Goal: Transaction & Acquisition: Purchase product/service

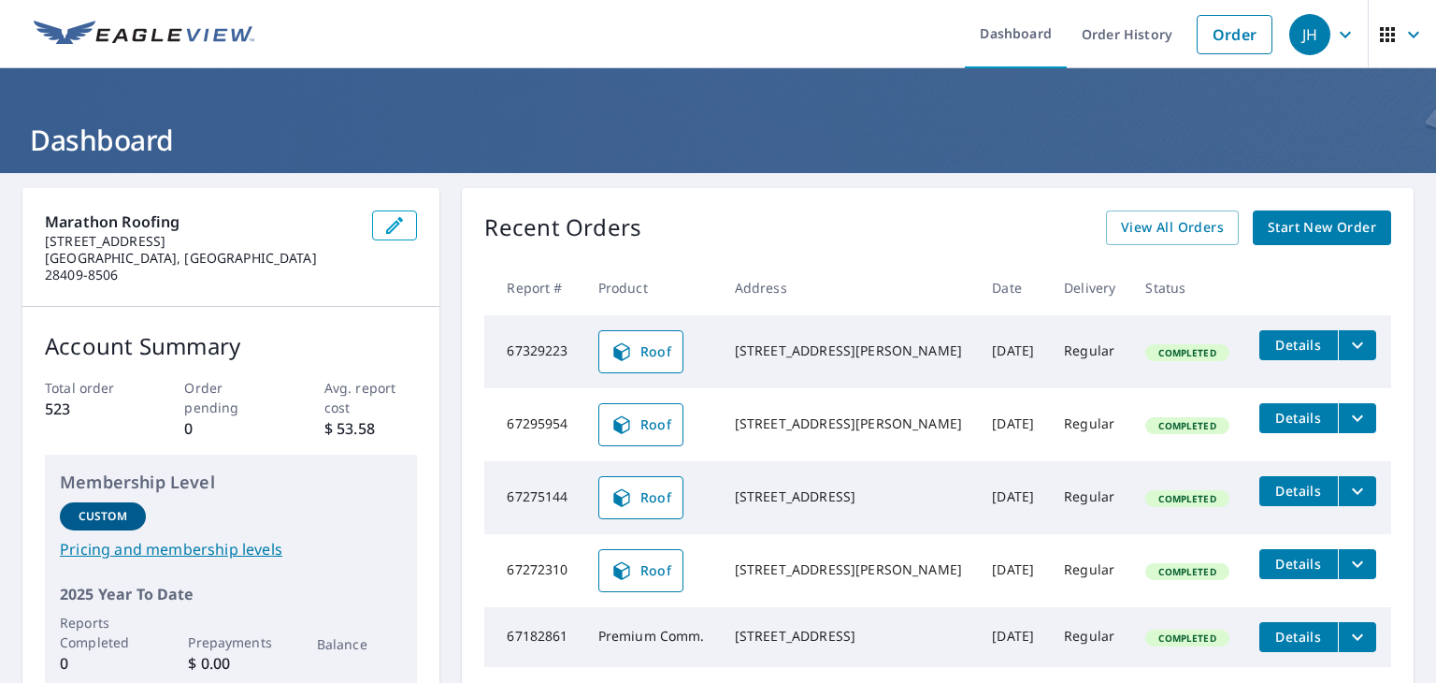
click at [1347, 349] on icon "filesDropdownBtn-67329223" at bounding box center [1358, 345] width 22 height 22
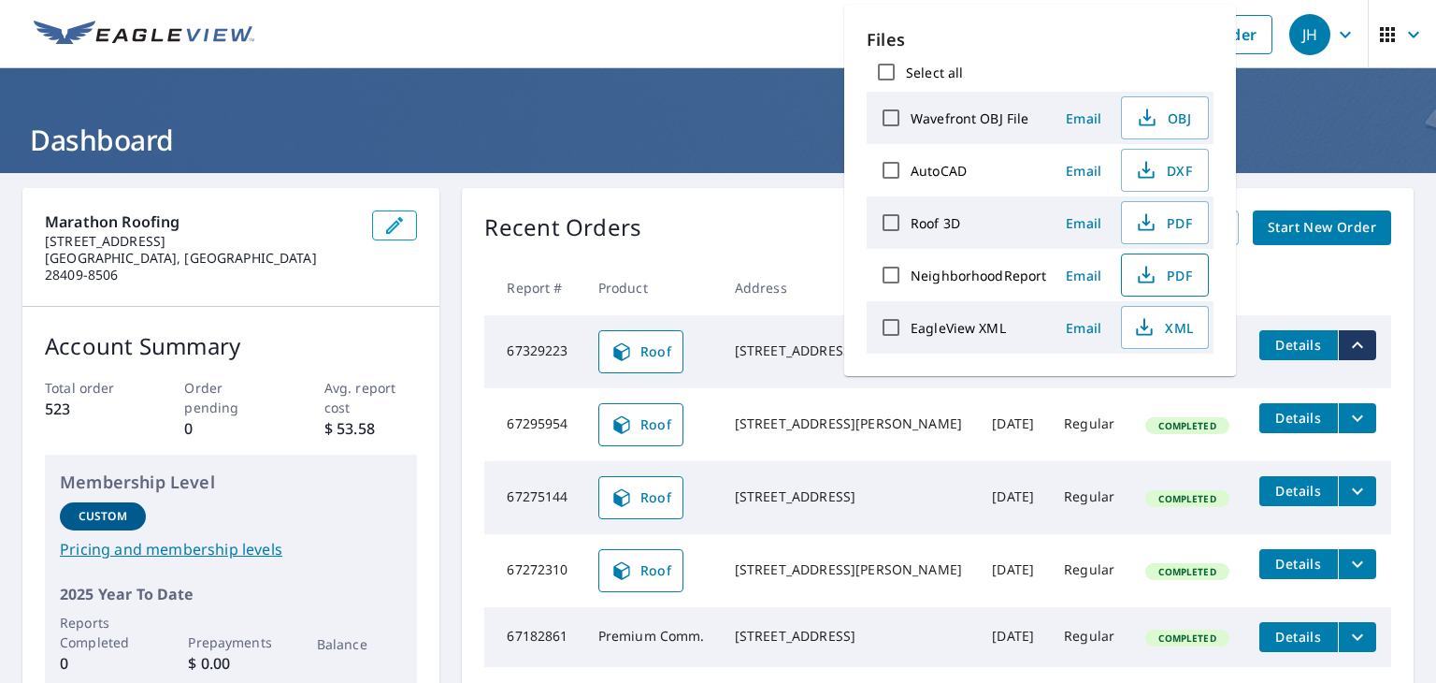
click at [1148, 274] on icon "button" at bounding box center [1146, 275] width 22 height 22
click at [1347, 415] on icon "filesDropdownBtn-67295954" at bounding box center [1358, 418] width 22 height 22
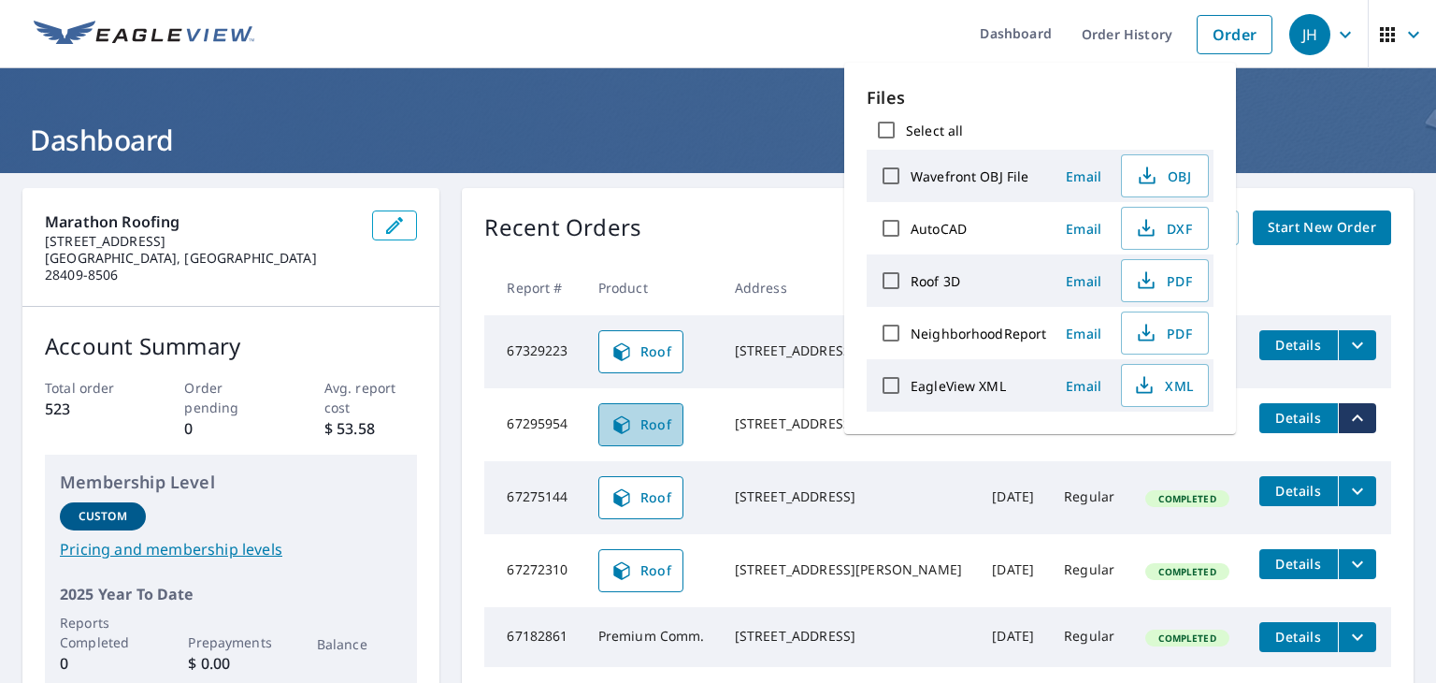
click at [649, 414] on span "Roof" at bounding box center [642, 424] width 62 height 22
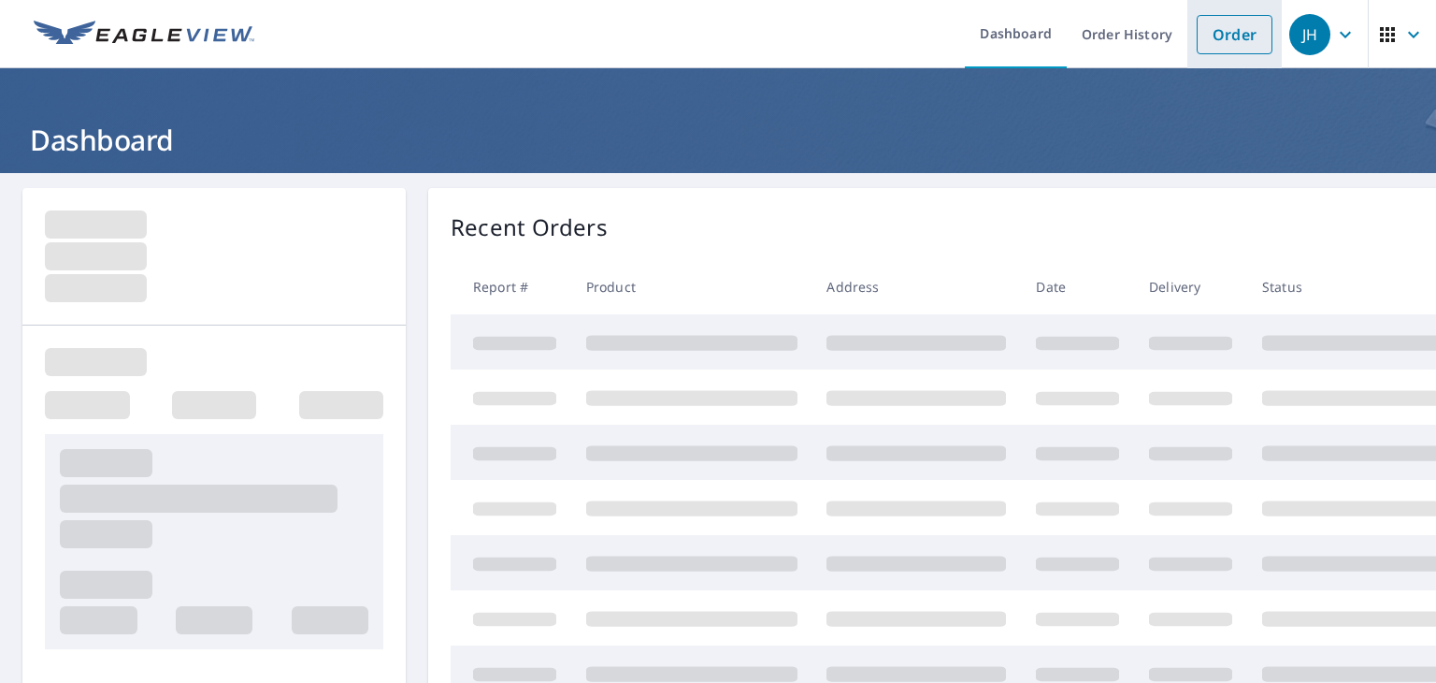
click at [1216, 32] on link "Order" at bounding box center [1235, 34] width 76 height 39
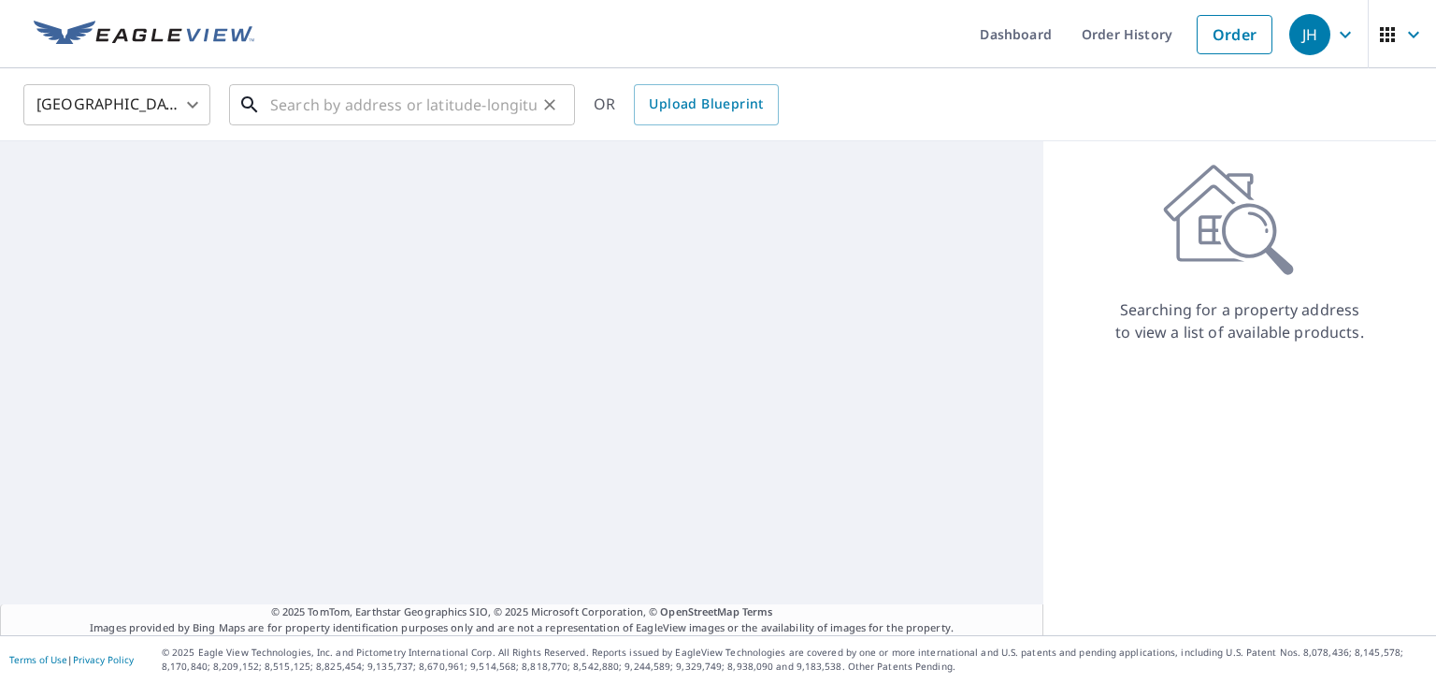
click at [419, 105] on input "text" at bounding box center [403, 105] width 267 height 52
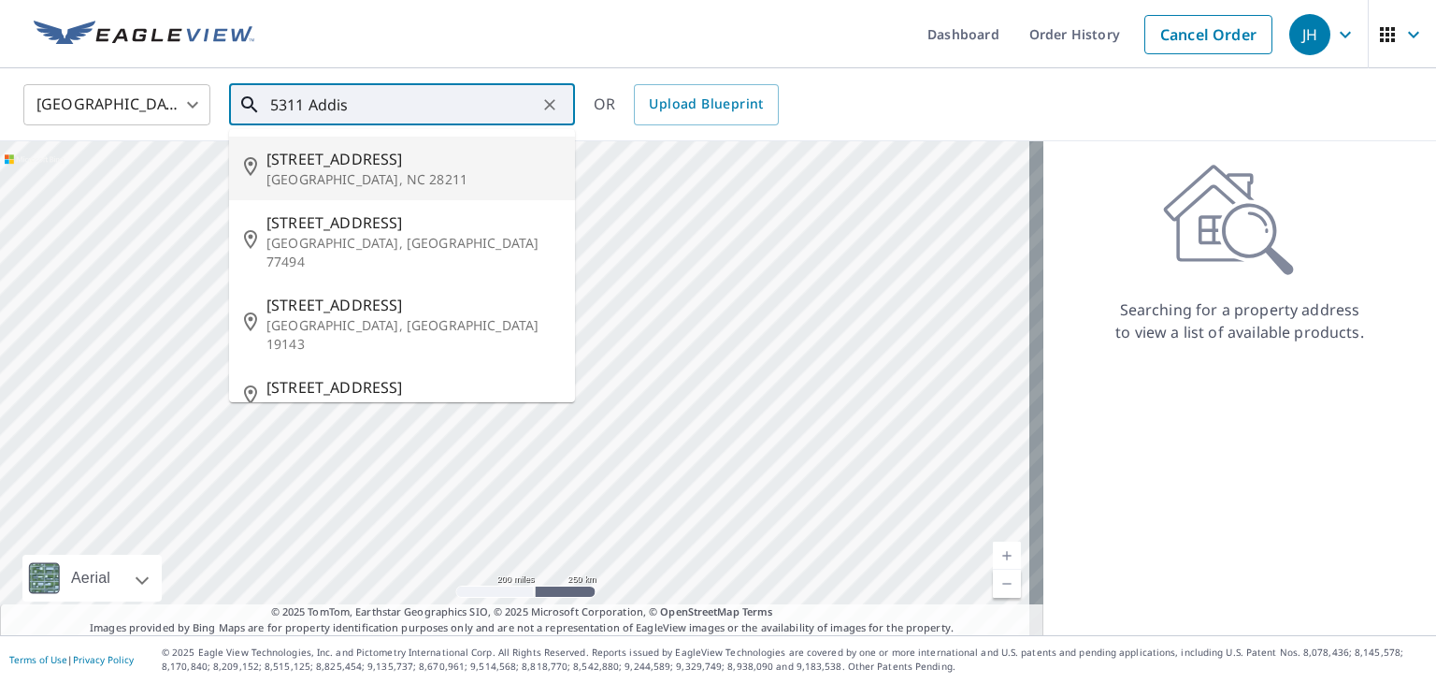
click at [420, 148] on span "[STREET_ADDRESS]" at bounding box center [414, 159] width 294 height 22
type input "[STREET_ADDRESS][PERSON_NAME]"
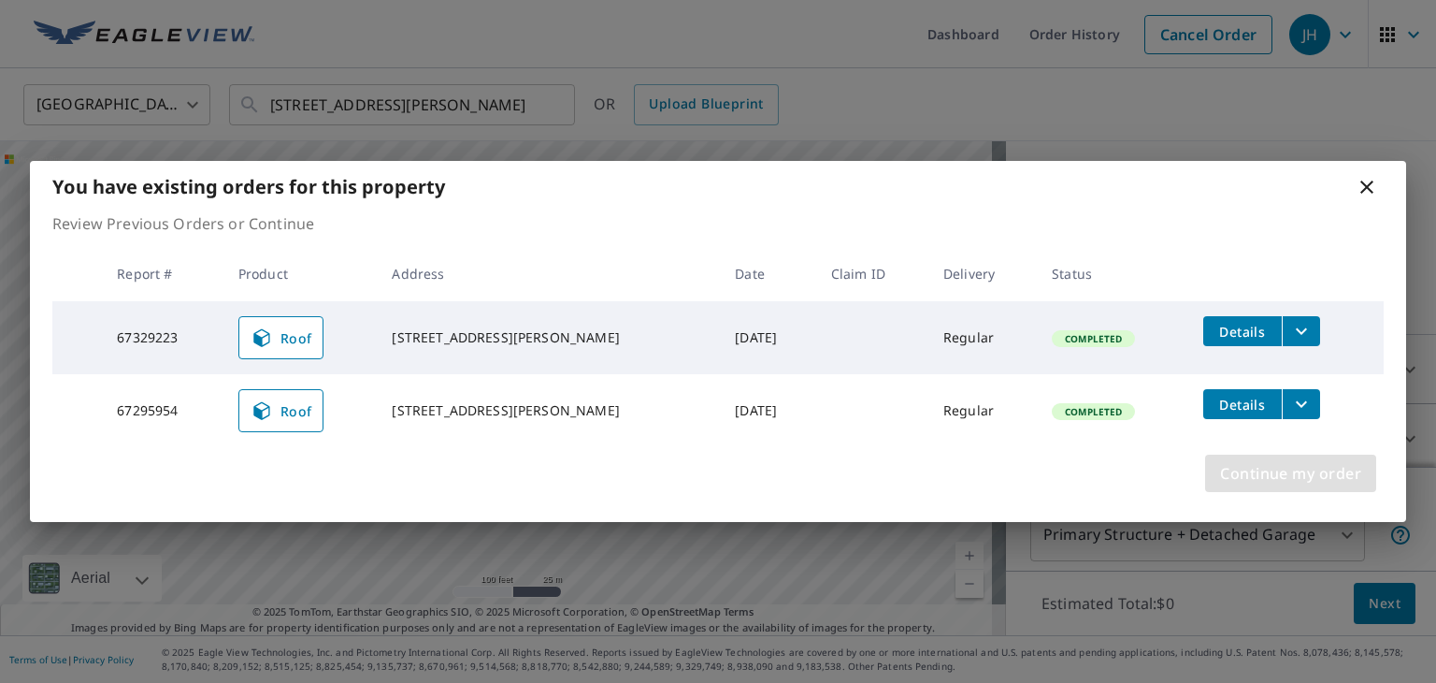
click at [1270, 470] on span "Continue my order" at bounding box center [1290, 473] width 141 height 26
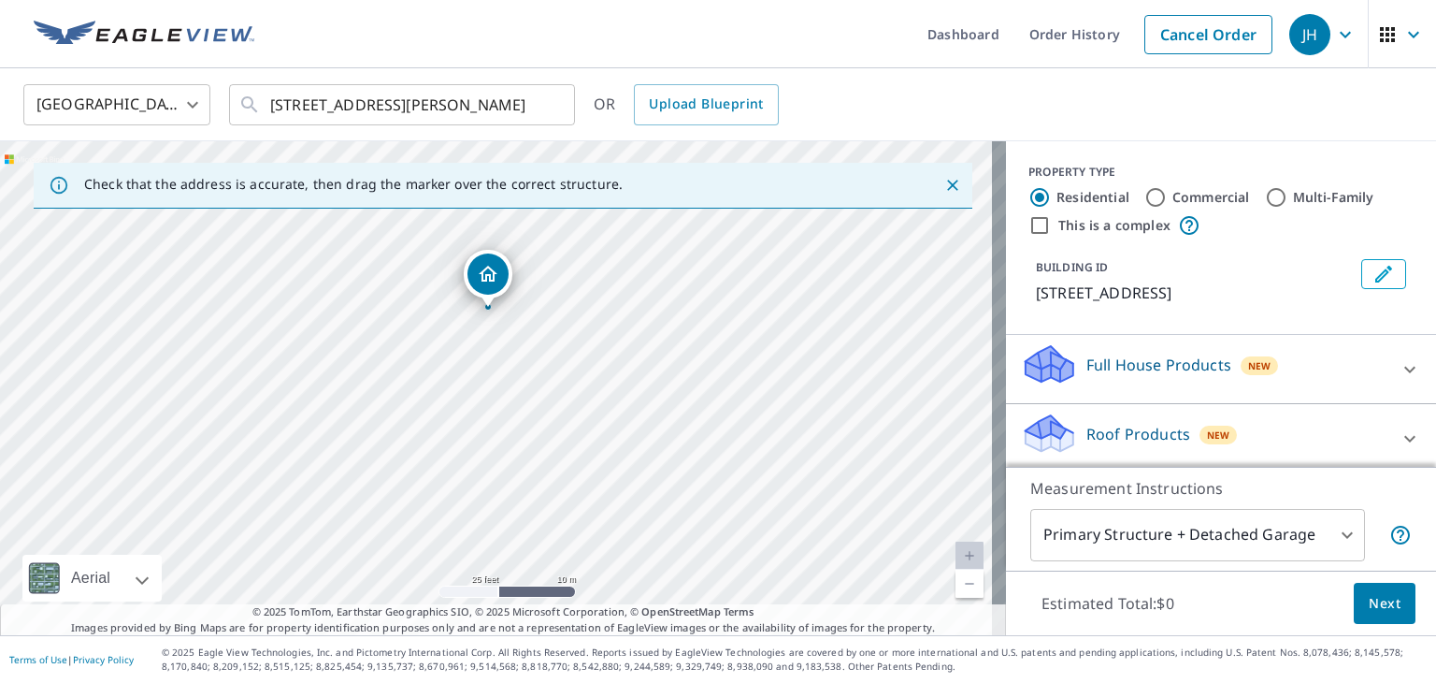
drag, startPoint x: 373, startPoint y: 416, endPoint x: 487, endPoint y: 289, distance: 170.9
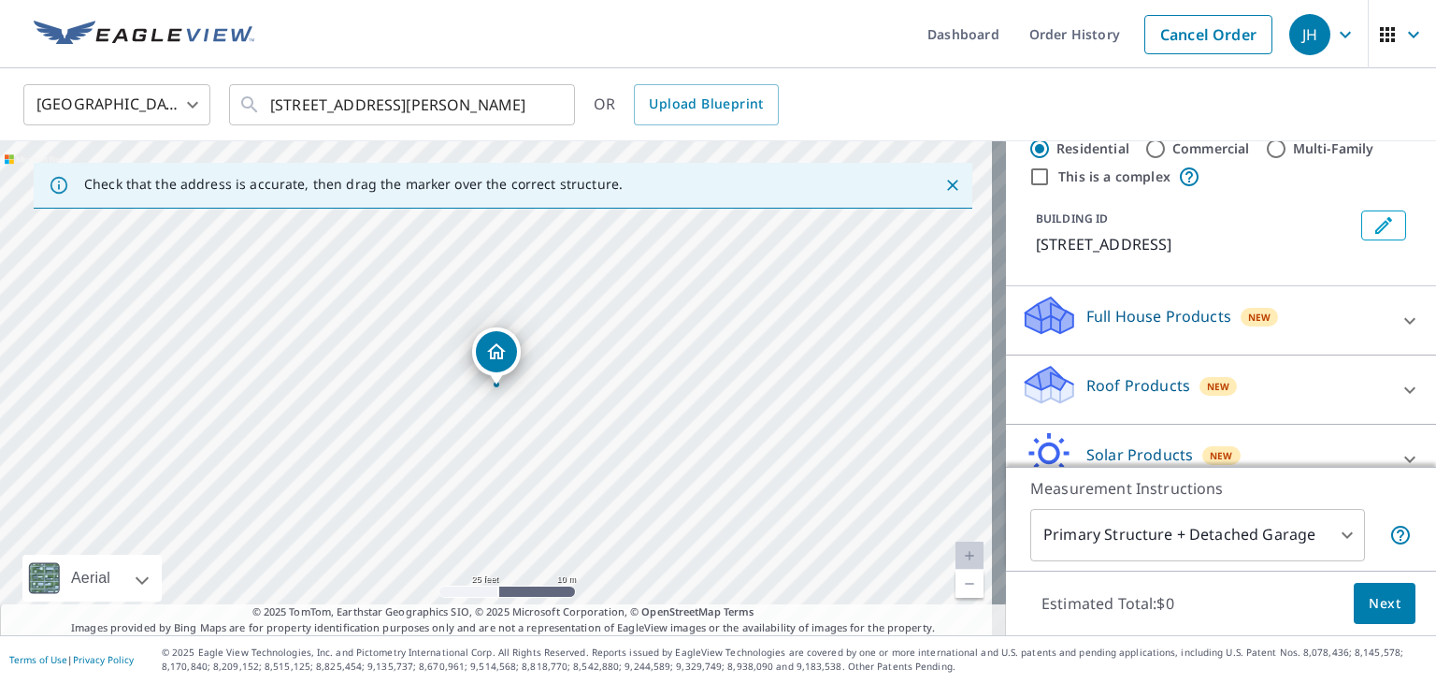
scroll to position [75, 0]
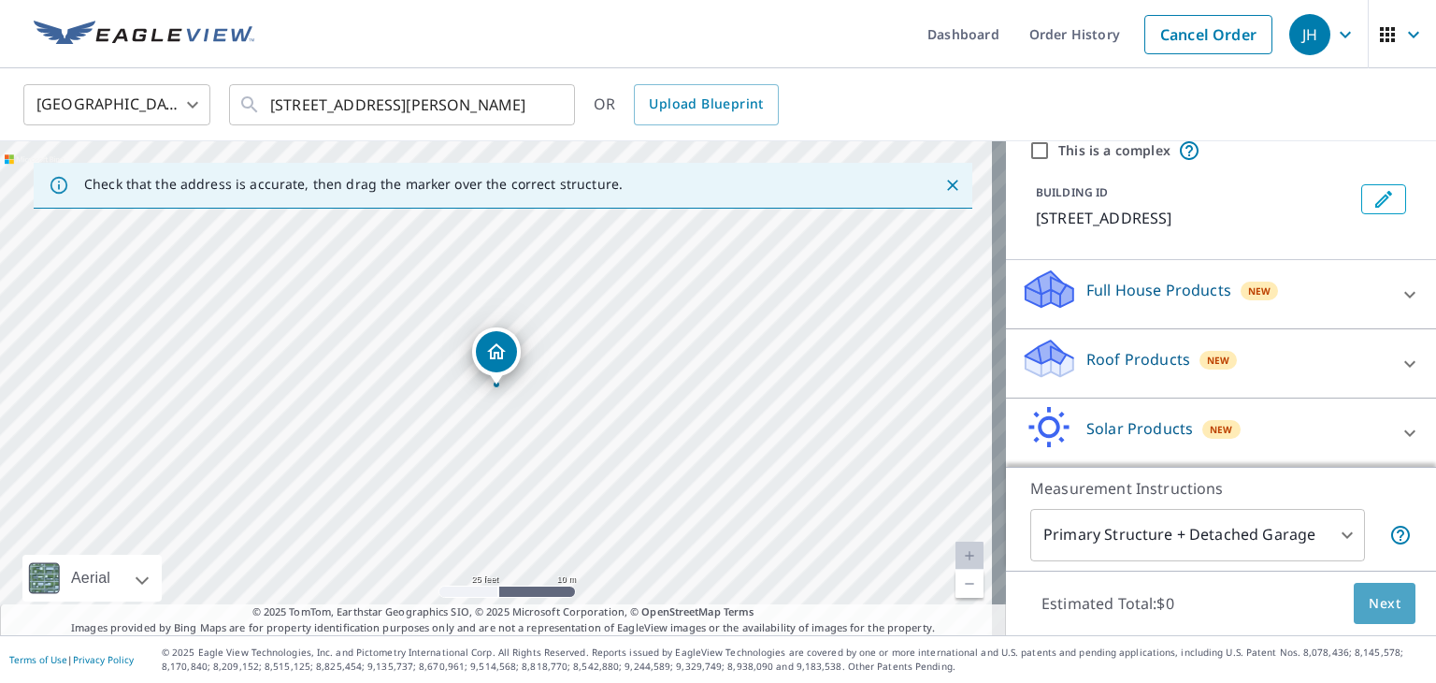
click at [1369, 617] on button "Next" at bounding box center [1385, 604] width 62 height 42
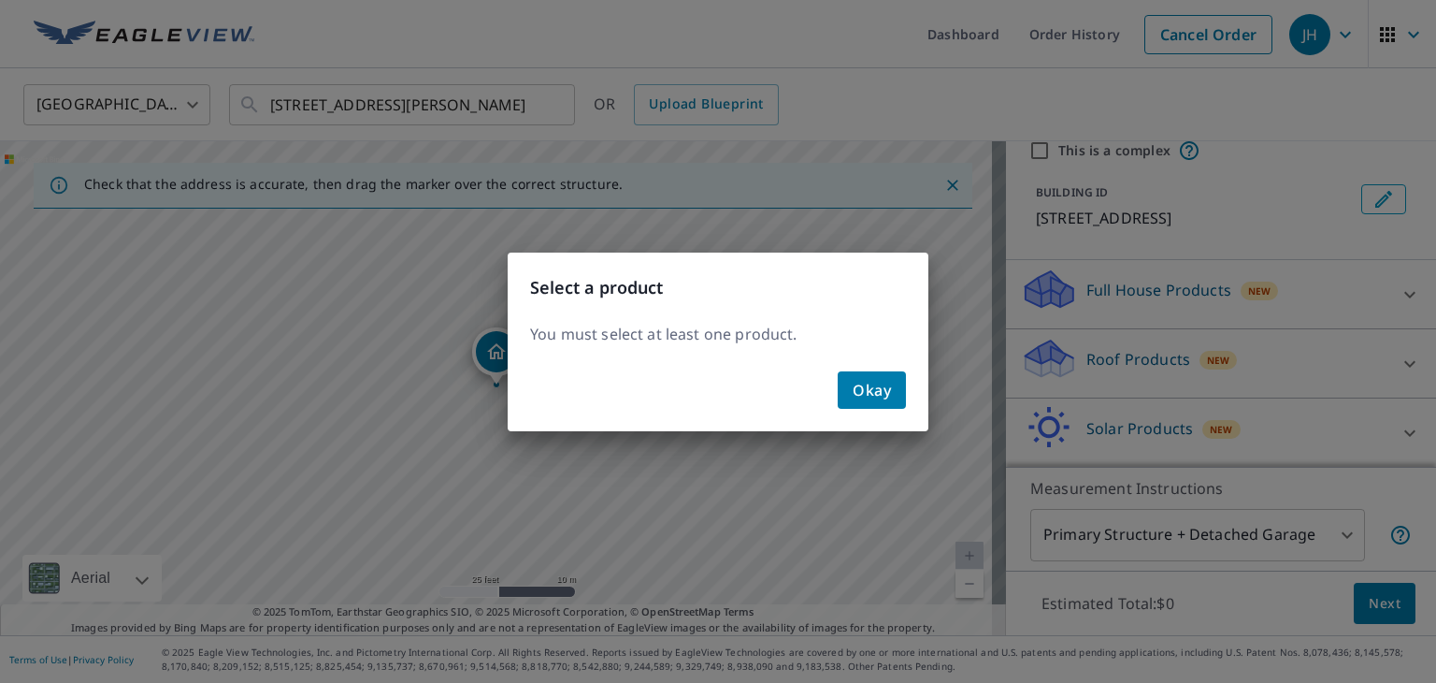
click at [858, 368] on div "Okay" at bounding box center [718, 397] width 421 height 67
click at [860, 388] on span "Okay" at bounding box center [872, 390] width 38 height 26
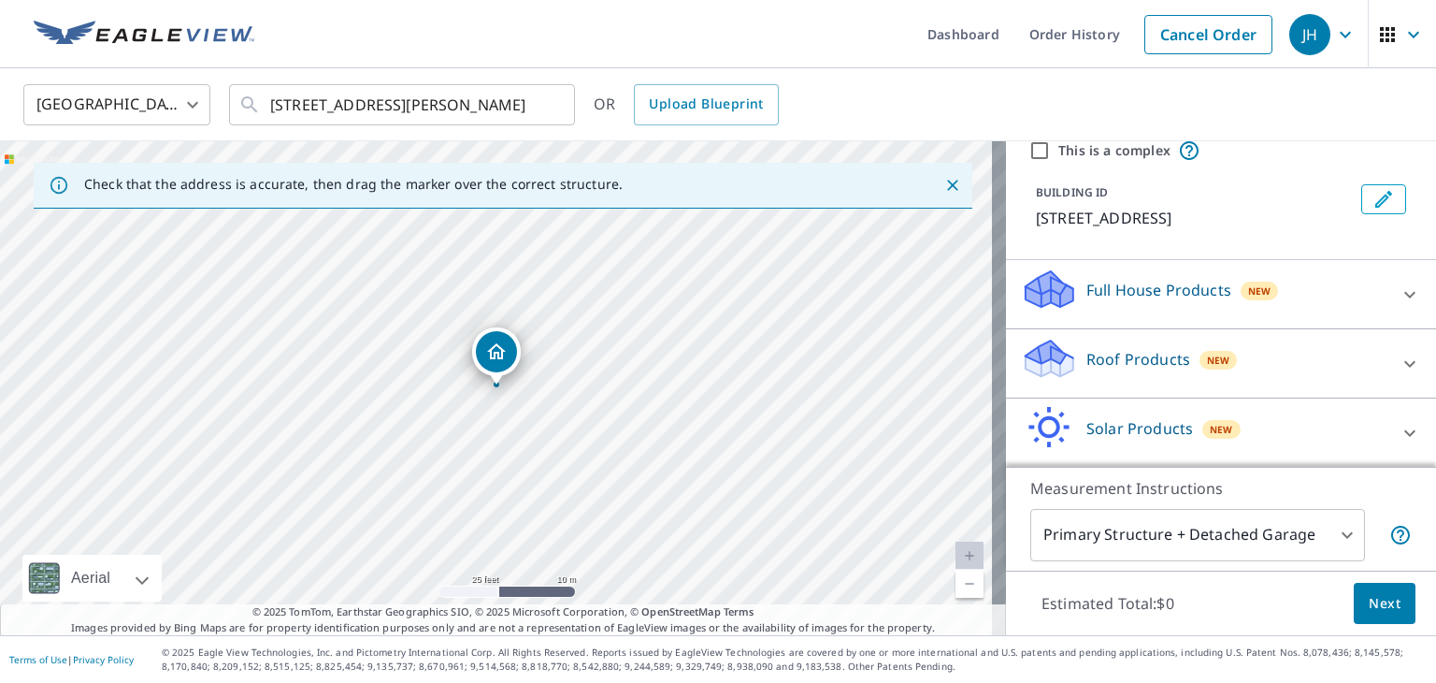
click at [1251, 361] on div "Roof Products New" at bounding box center [1204, 363] width 367 height 53
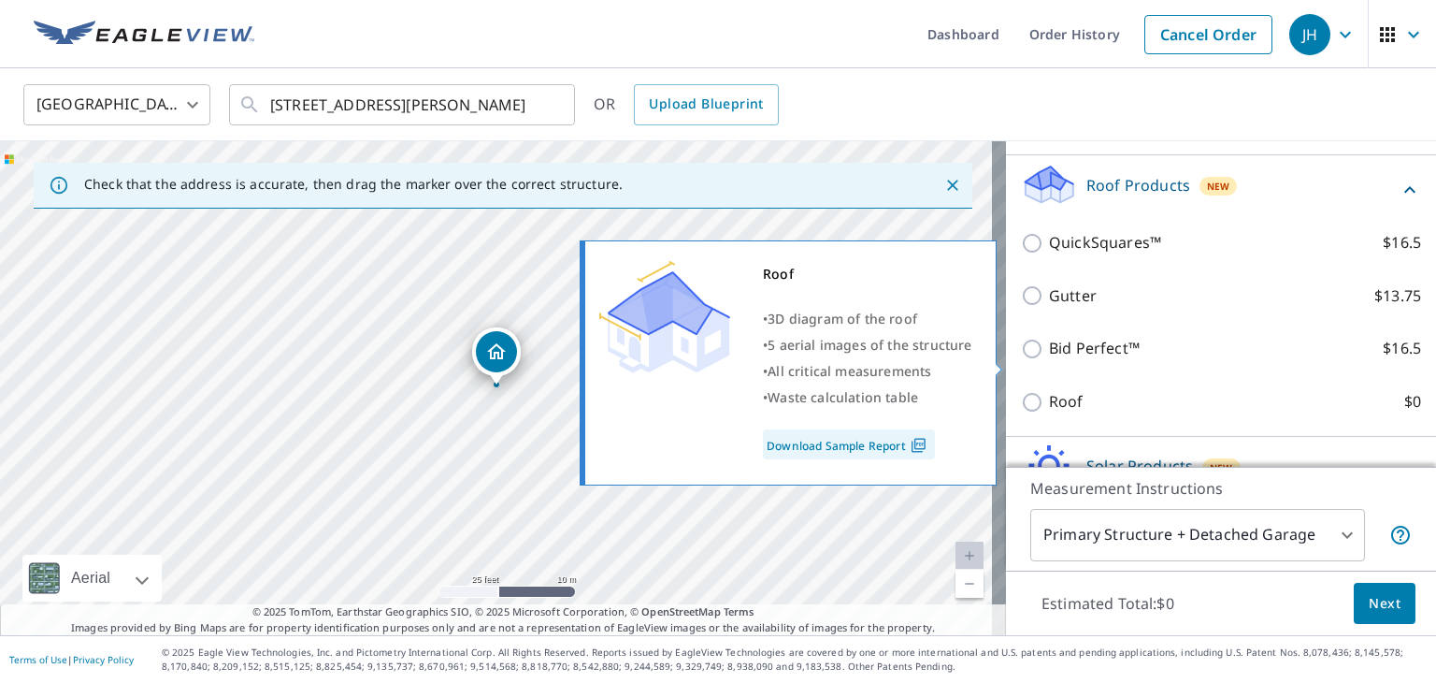
scroll to position [286, 0]
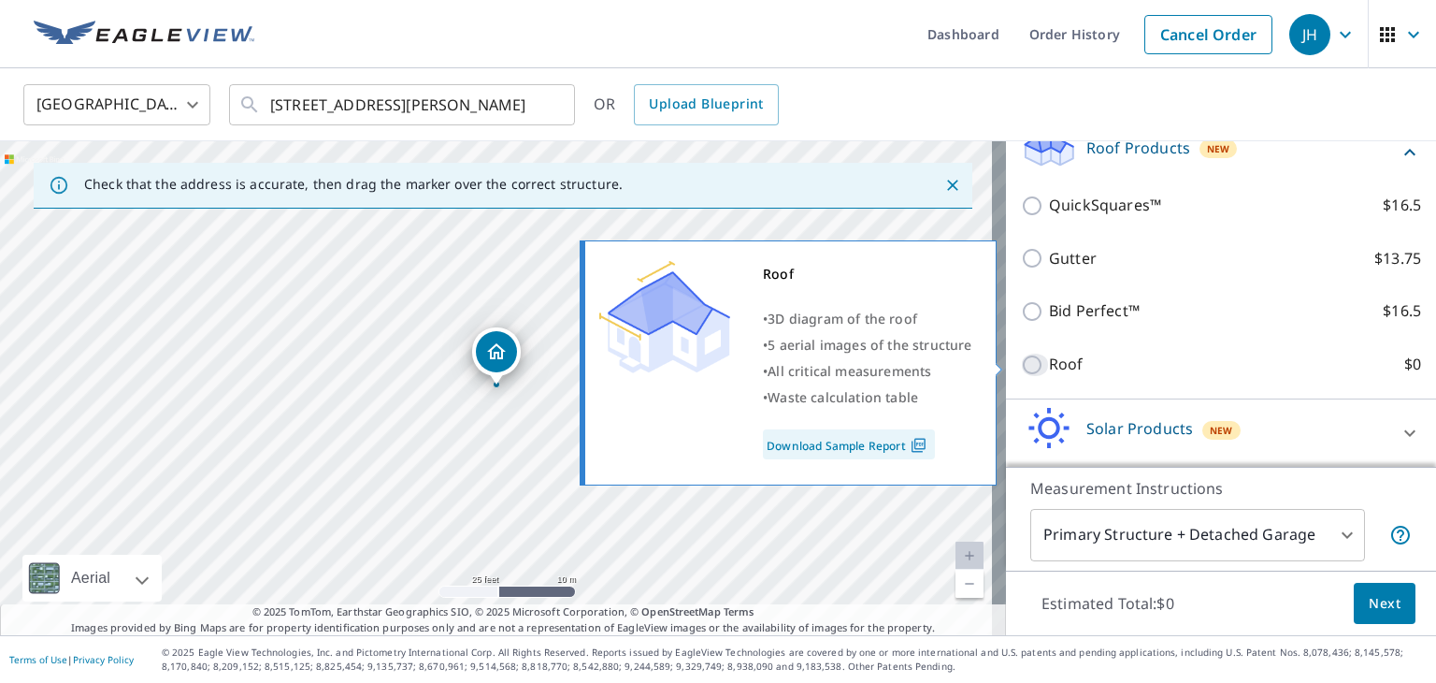
click at [1021, 360] on input "Roof $0" at bounding box center [1035, 364] width 28 height 22
checkbox input "true"
type input "3"
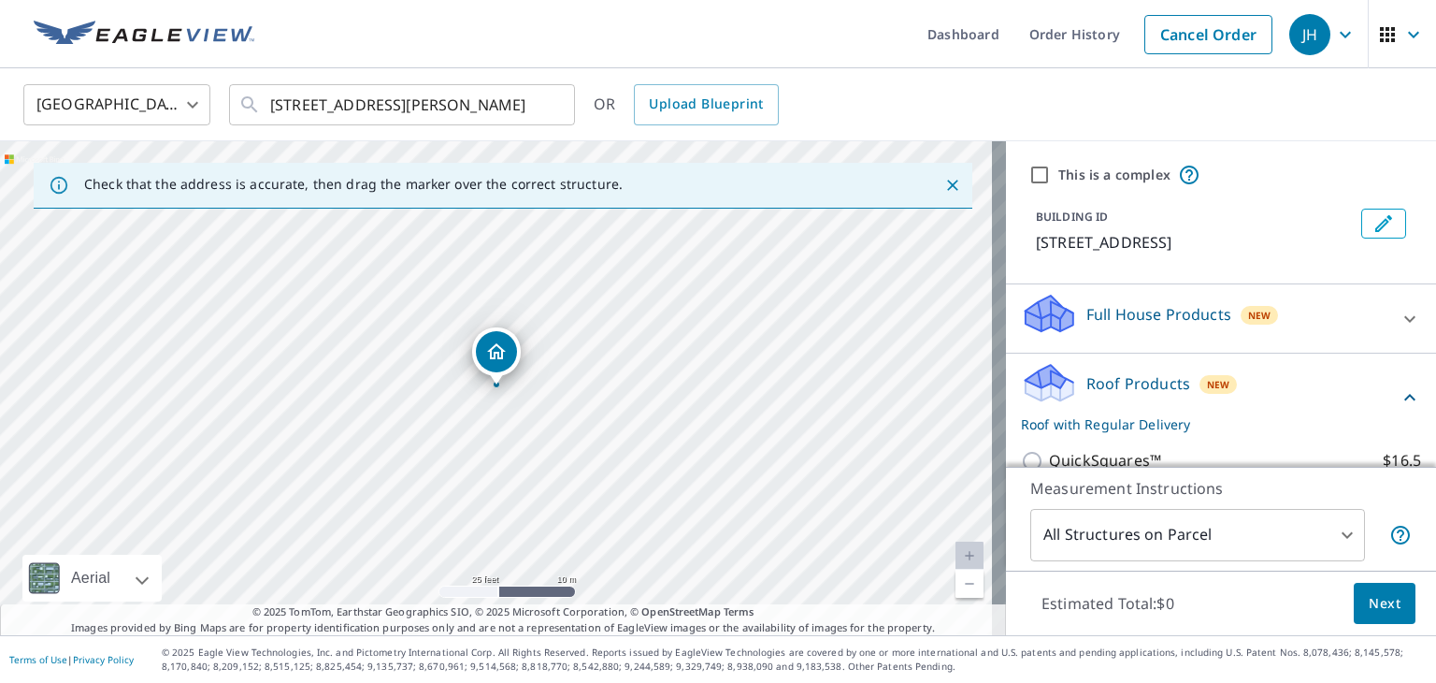
scroll to position [0, 0]
click at [1376, 225] on icon "Edit building 1" at bounding box center [1384, 223] width 17 height 17
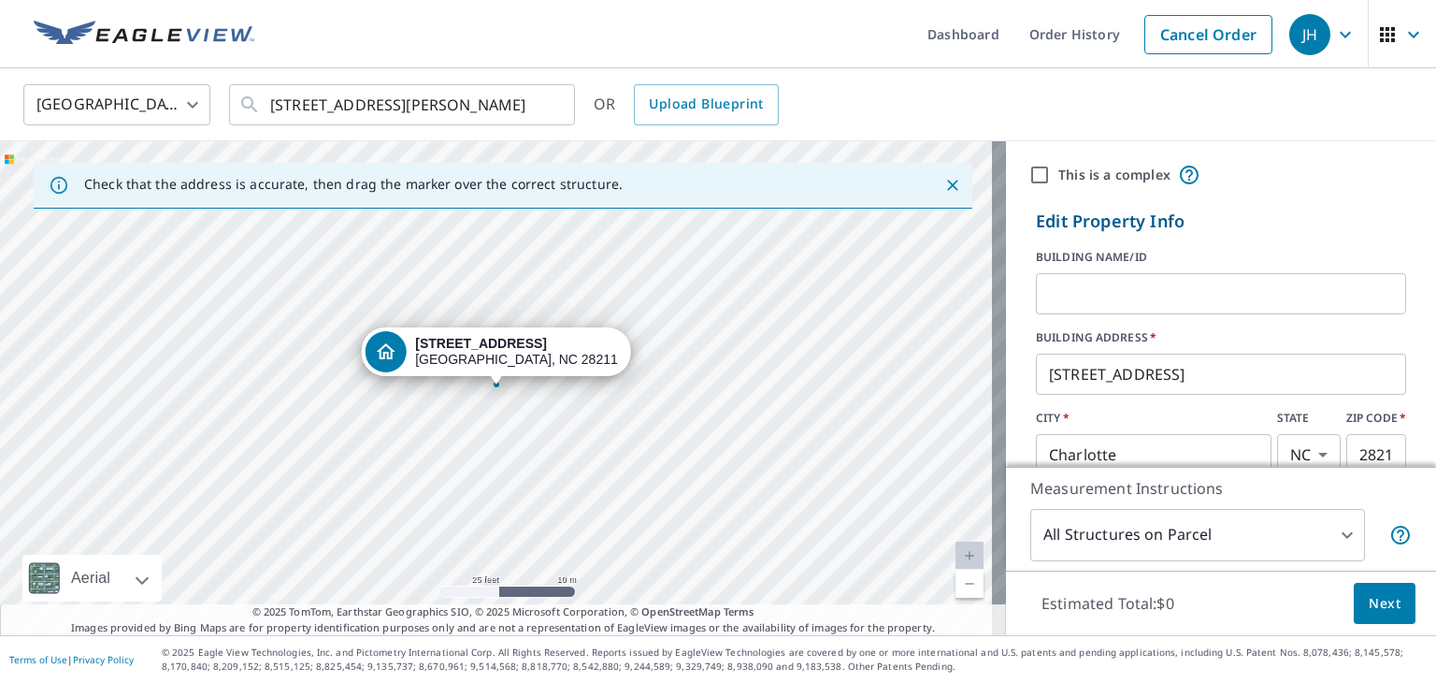
click at [1210, 291] on input "text" at bounding box center [1221, 293] width 370 height 52
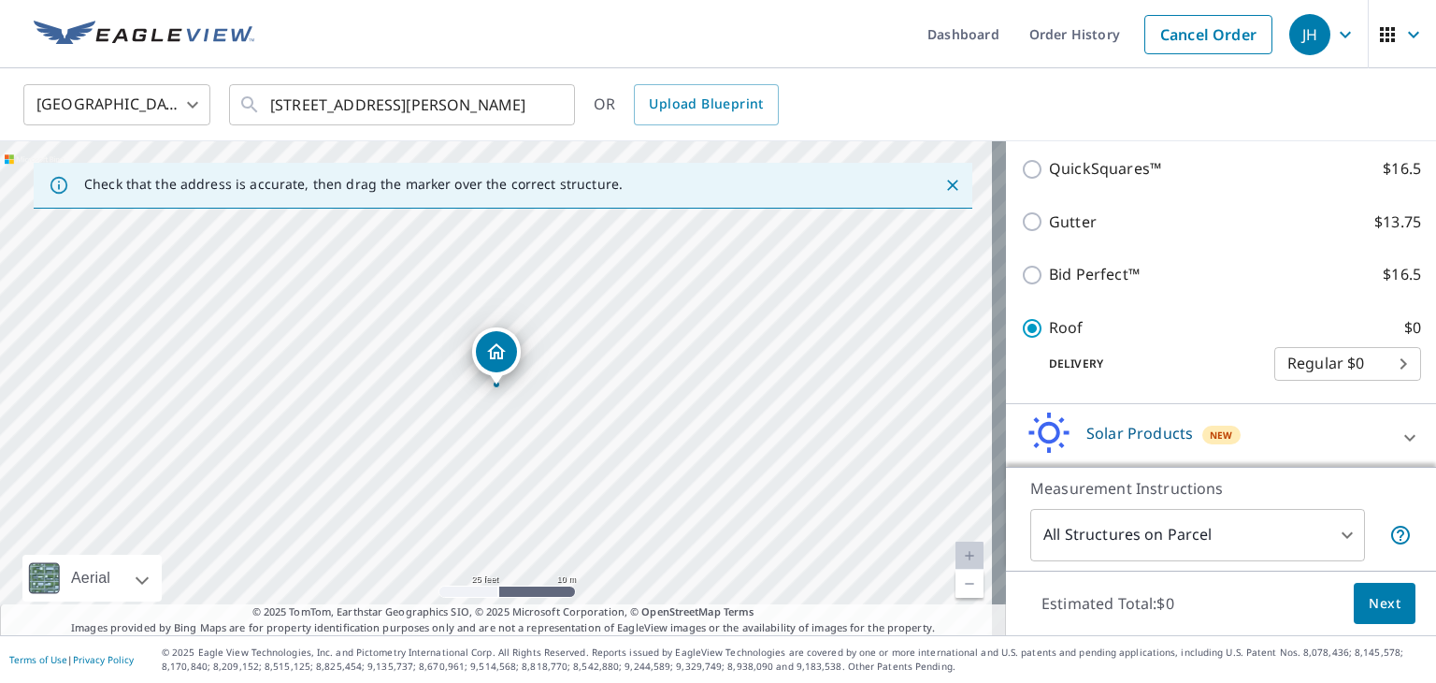
scroll to position [578, 0]
type input "Garage Only"
click at [1197, 534] on body "JH JH Dashboard Order History Cancel Order JH [GEOGRAPHIC_DATA] US ​ [STREET_AD…" at bounding box center [718, 341] width 1436 height 683
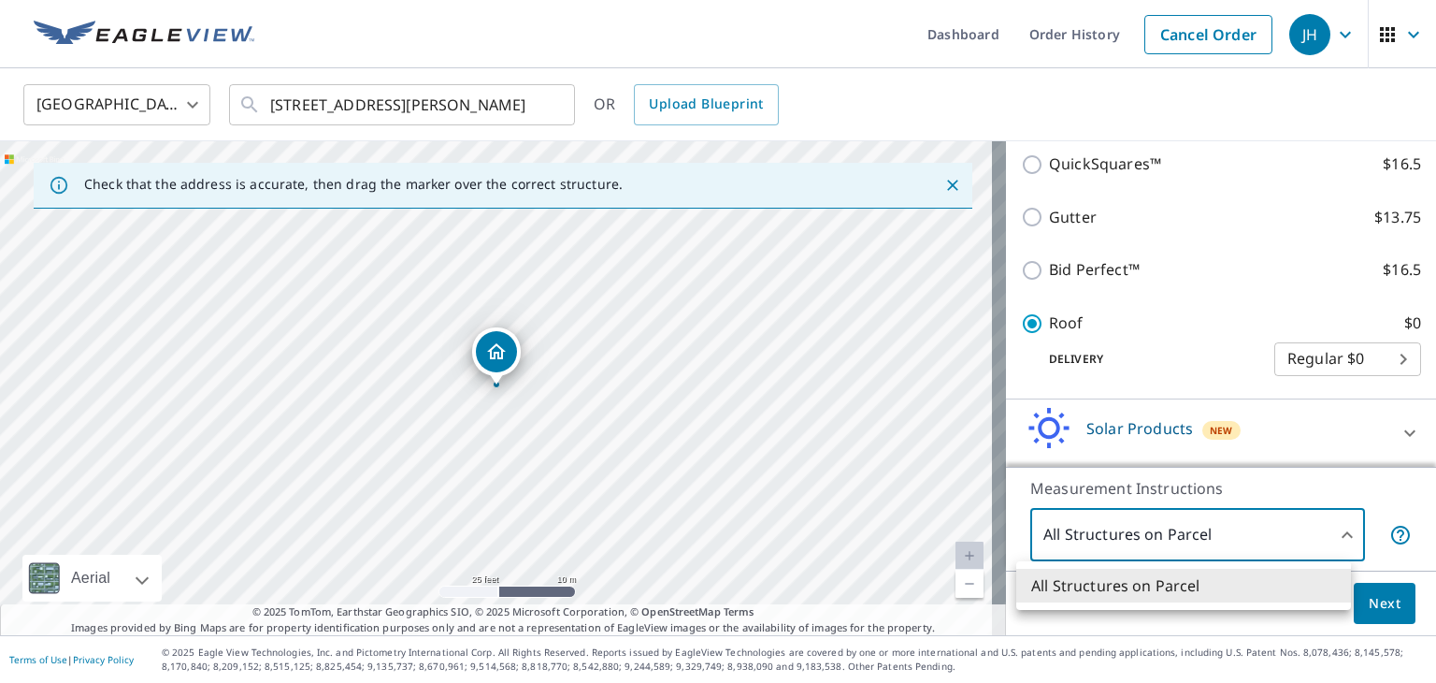
click at [1197, 534] on div at bounding box center [718, 341] width 1436 height 683
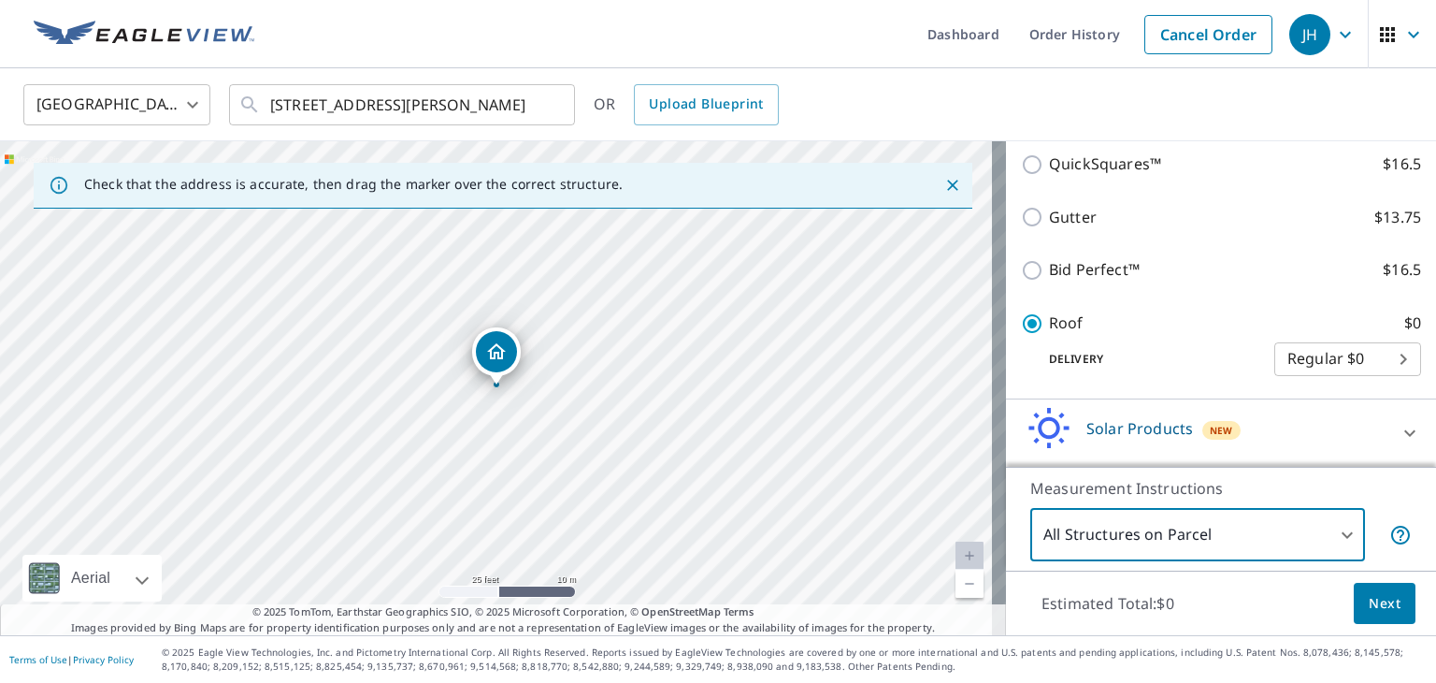
click at [1374, 603] on span "Next" at bounding box center [1385, 603] width 32 height 23
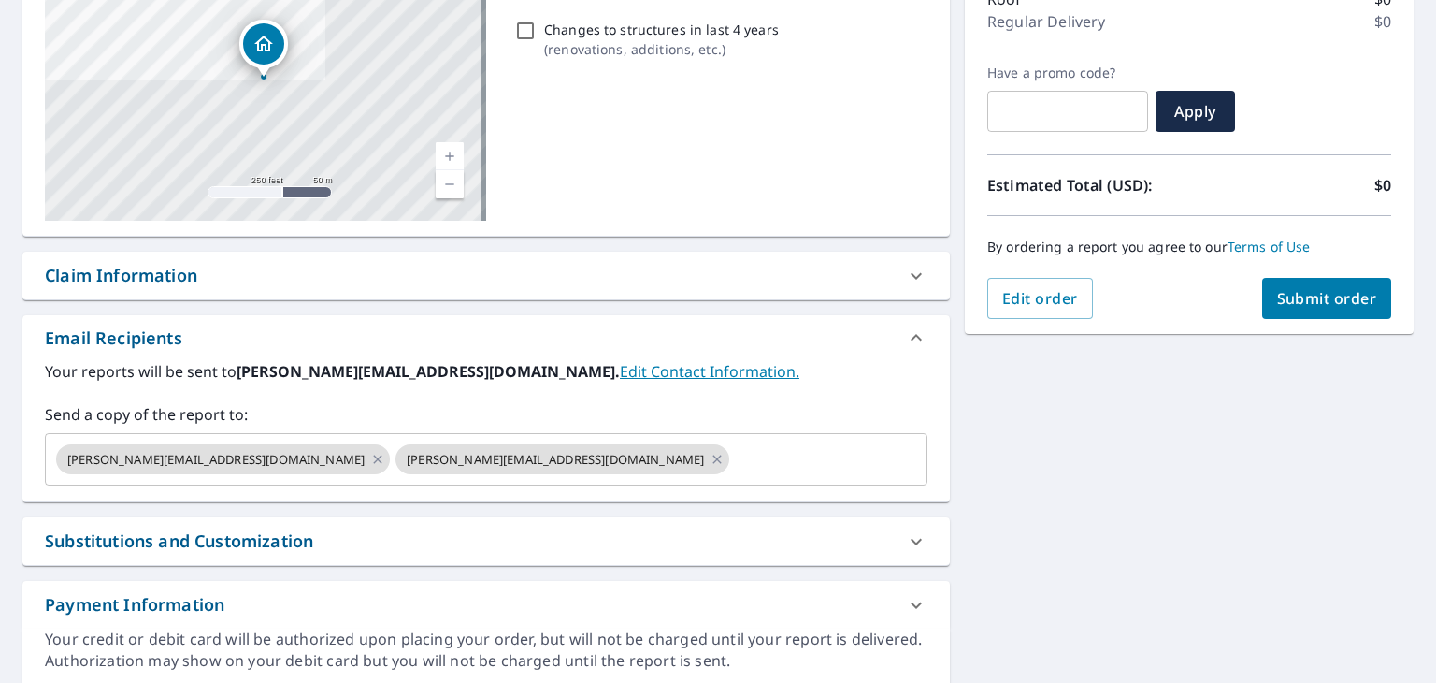
scroll to position [329, 0]
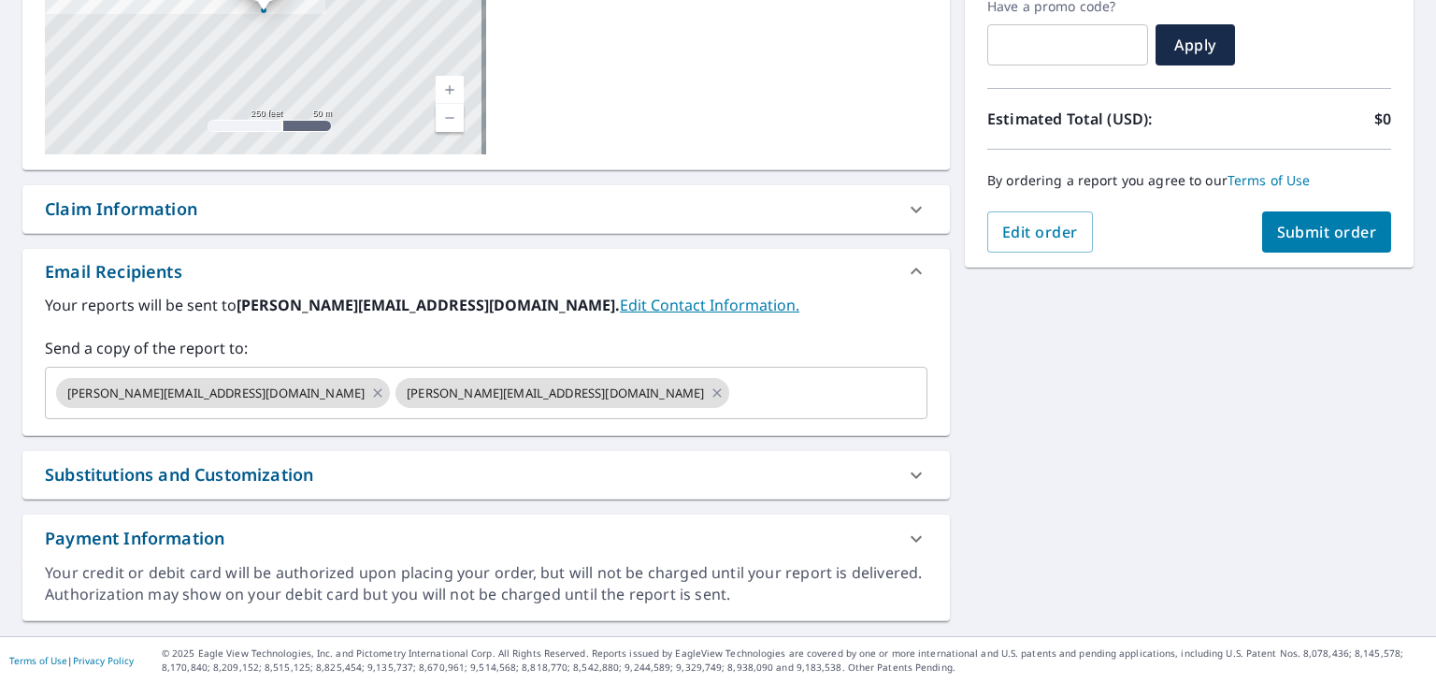
click at [363, 468] on div "Substitutions and Customization" at bounding box center [469, 474] width 849 height 25
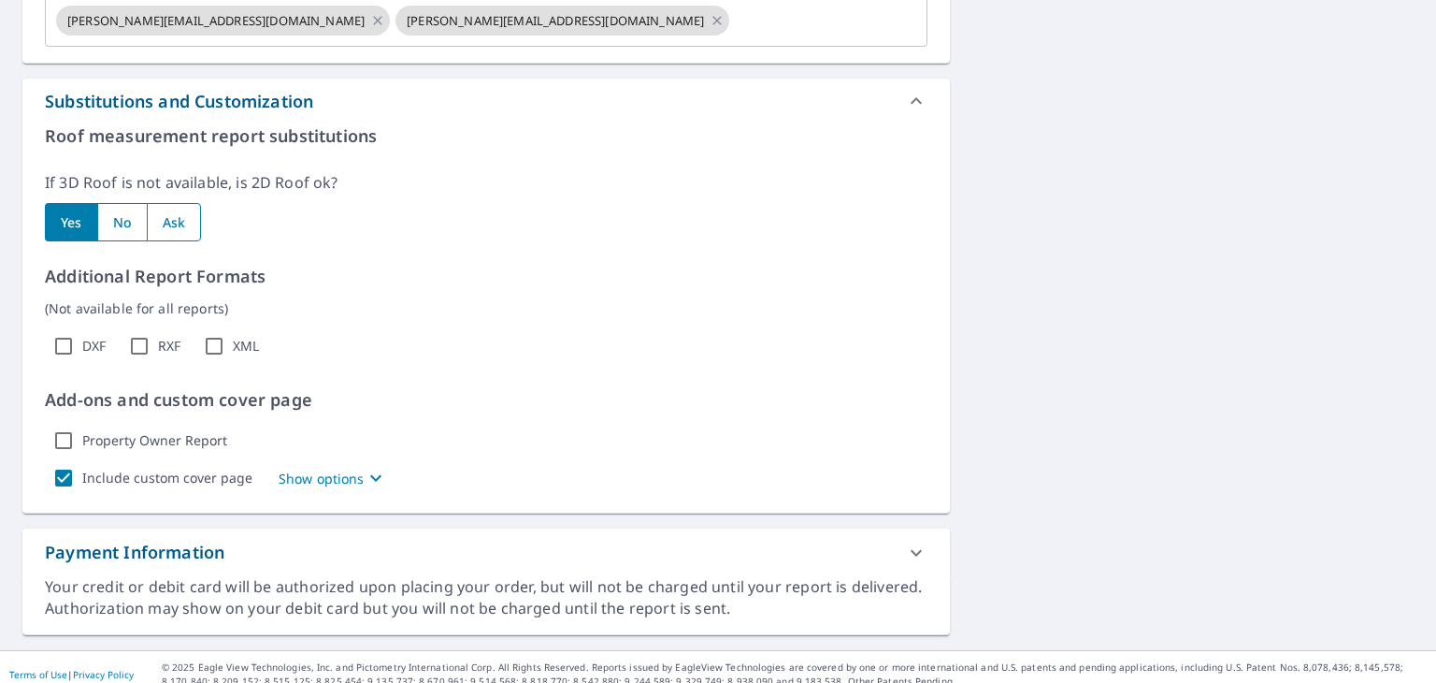
scroll to position [702, 0]
click at [309, 479] on p "Show options" at bounding box center [322, 478] width 86 height 20
checkbox input "true"
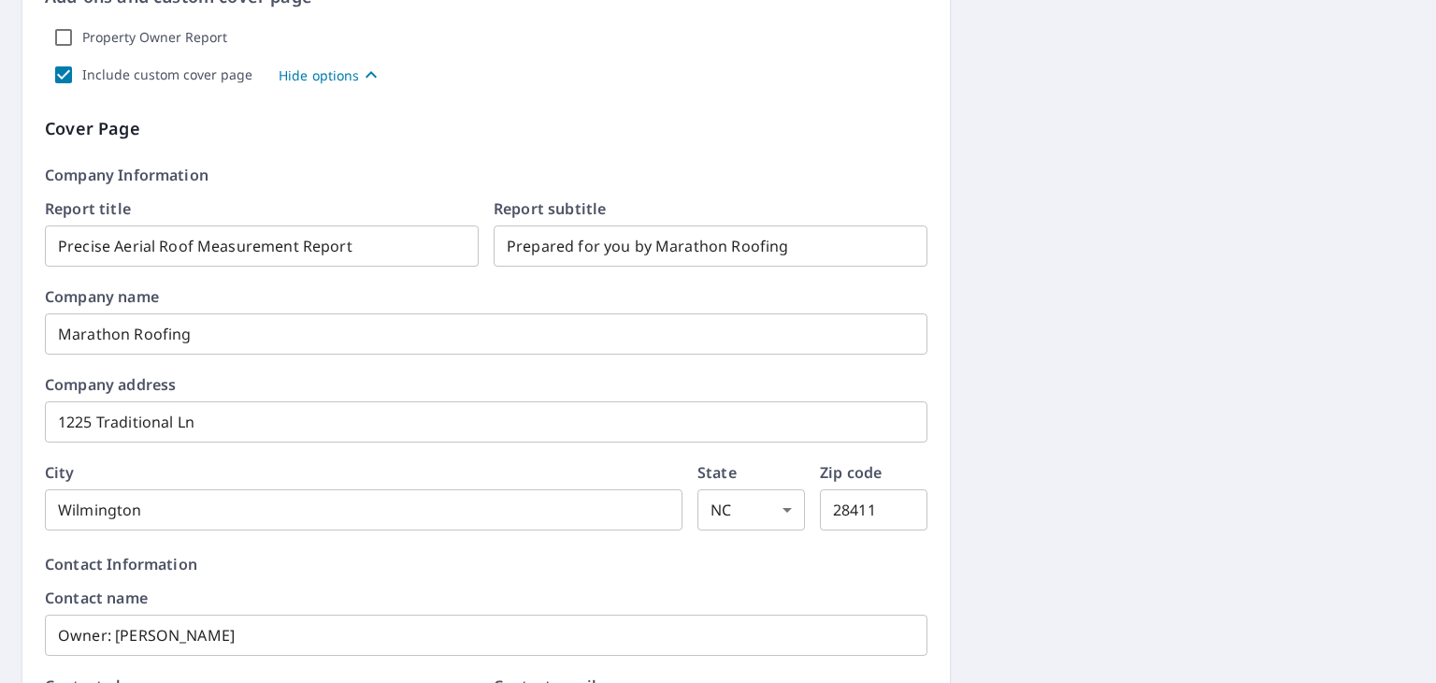
scroll to position [1106, 0]
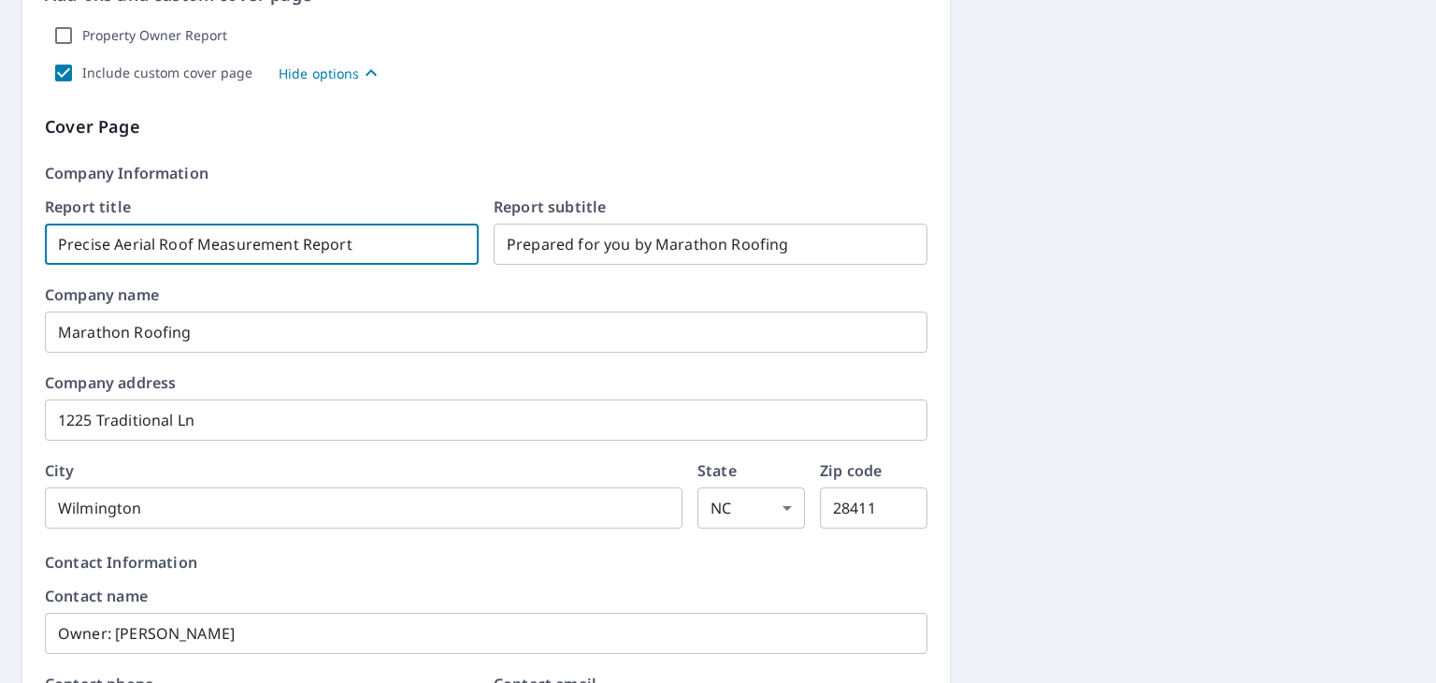
click at [379, 240] on input "Precise Aerial Roof Measurement Report" at bounding box center [262, 244] width 434 height 52
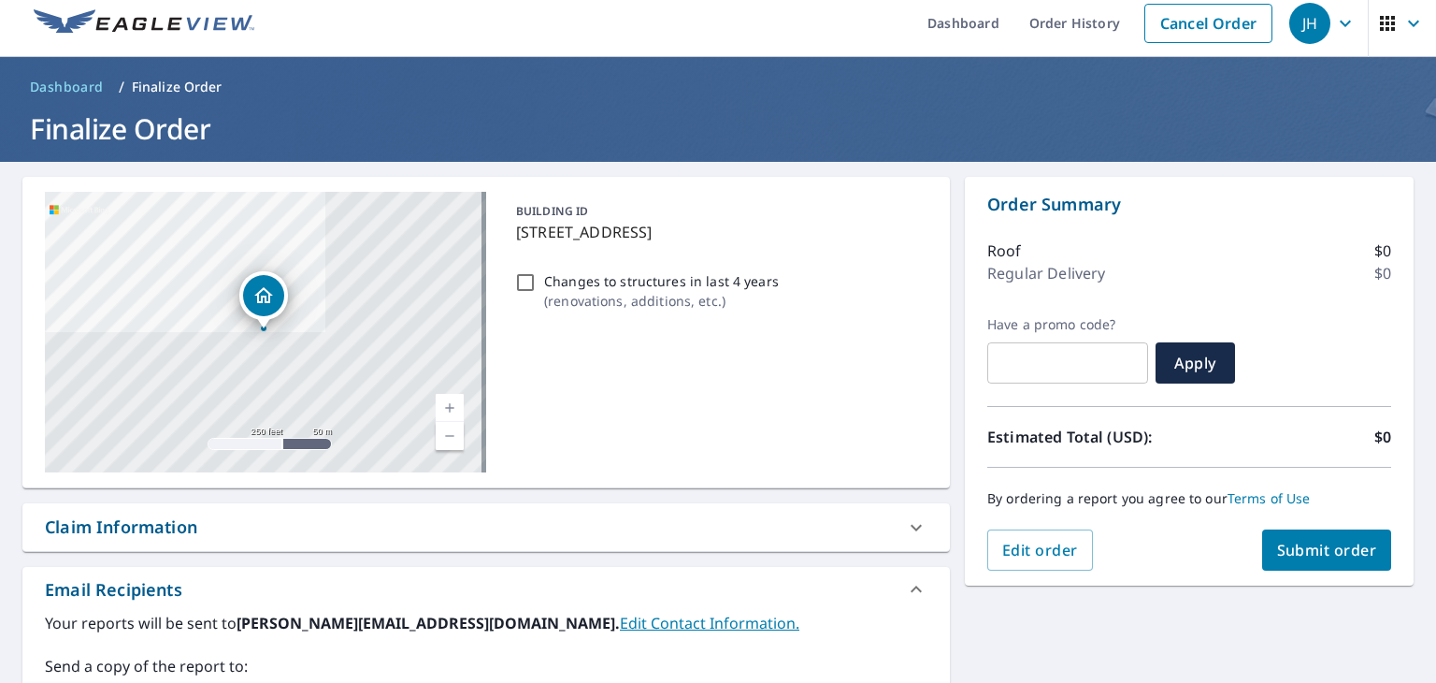
scroll to position [0, 0]
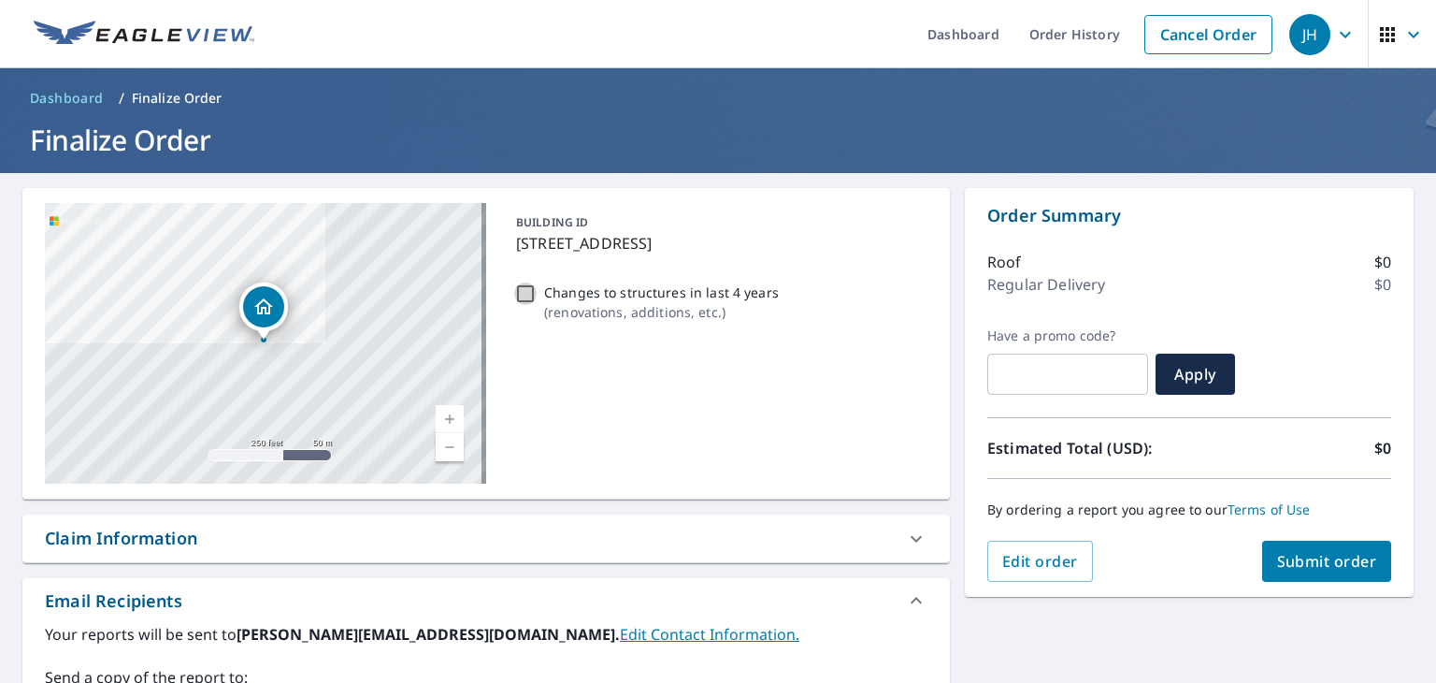
click at [526, 296] on input "Changes to structures in last 4 years ( renovations, additions, etc. )" at bounding box center [525, 293] width 22 height 22
checkbox input "true"
click at [524, 294] on input "Changes to structures in last 4 years ( renovations, additions, etc. )" at bounding box center [525, 293] width 22 height 22
checkbox input "false"
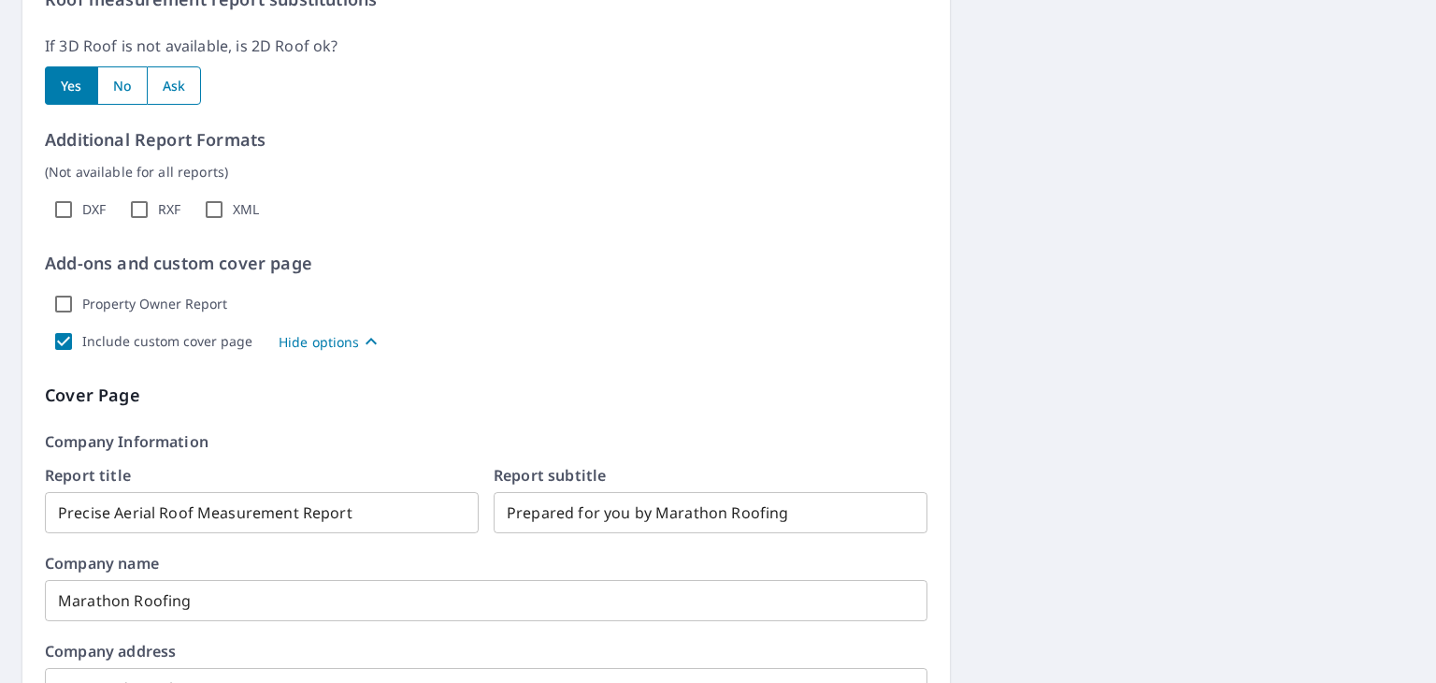
scroll to position [840, 0]
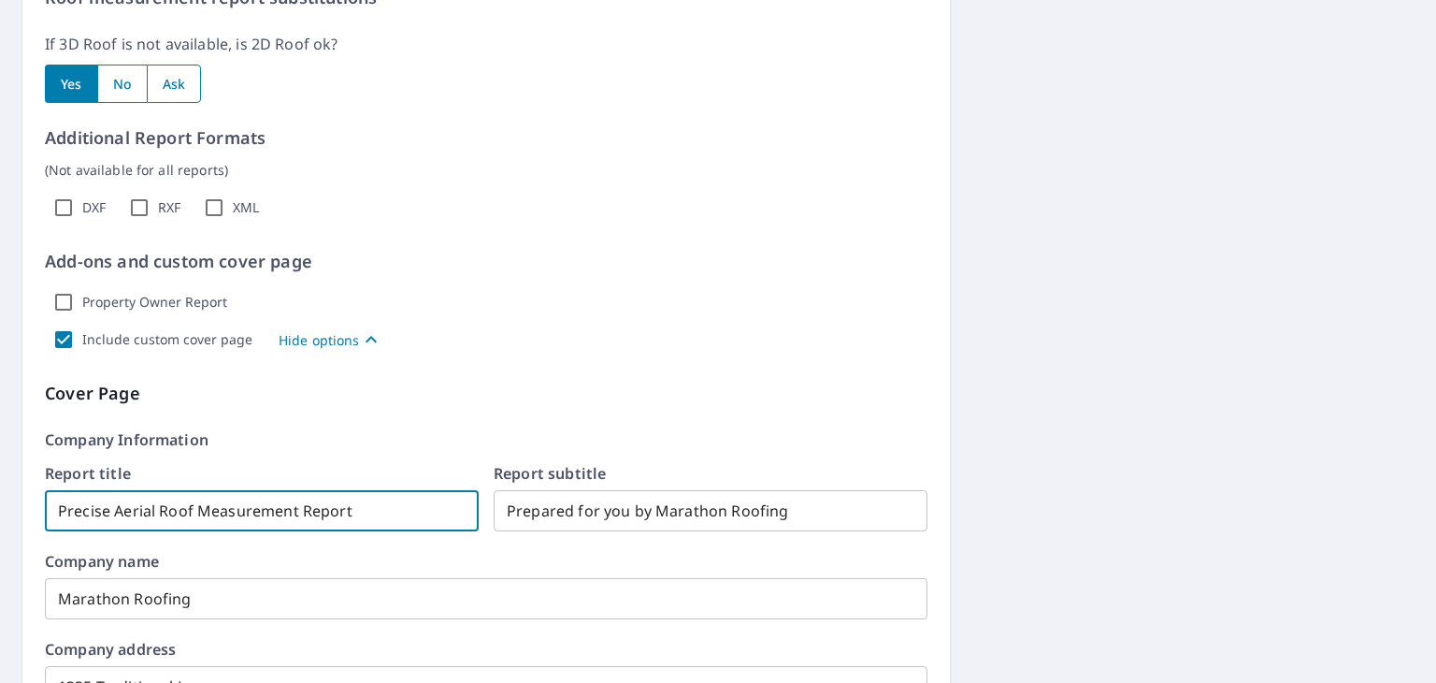
drag, startPoint x: 379, startPoint y: 504, endPoint x: 0, endPoint y: 516, distance: 378.9
click at [0, 516] on div "[STREET_ADDRESS][PERSON_NAME] A standard road map Aerial A detailed look from a…" at bounding box center [718, 570] width 1436 height 2474
checkbox input "true"
type input "G"
checkbox input "true"
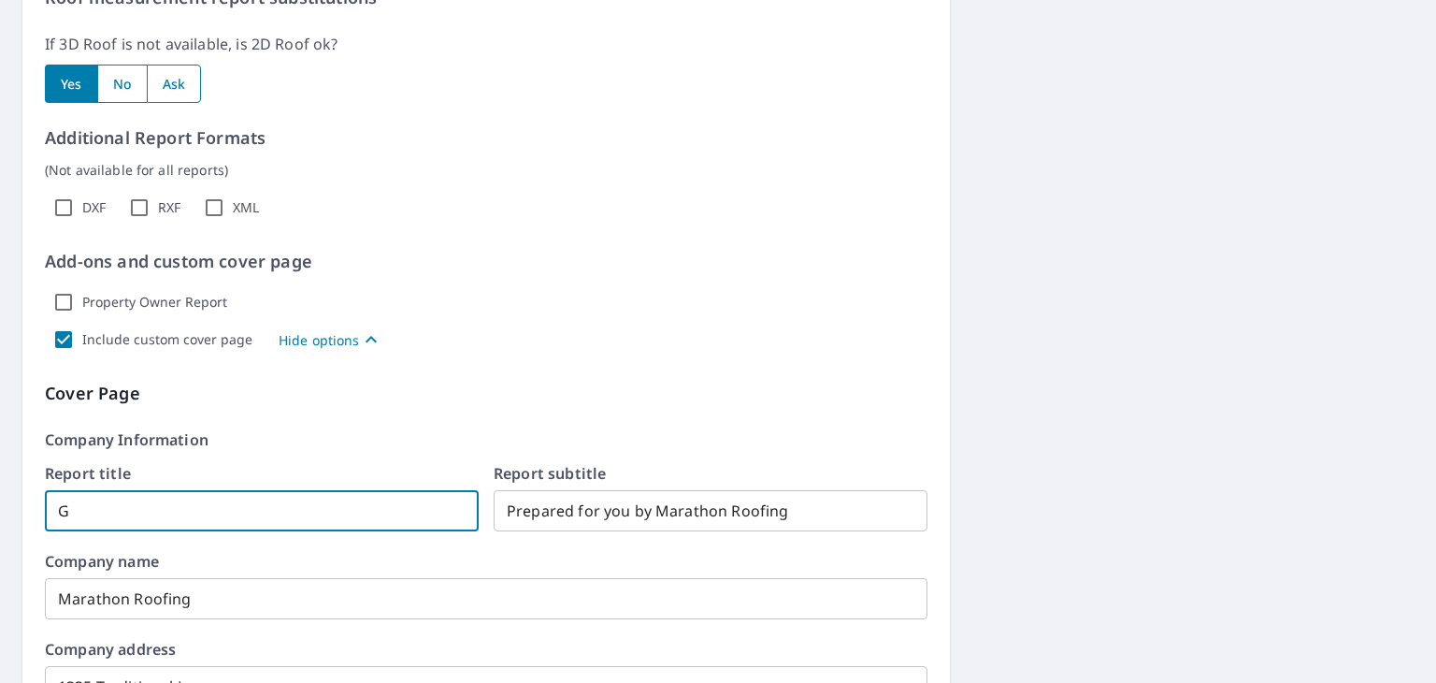
type input "Ga"
checkbox input "true"
type input "Gara"
checkbox input "true"
type input "Garag"
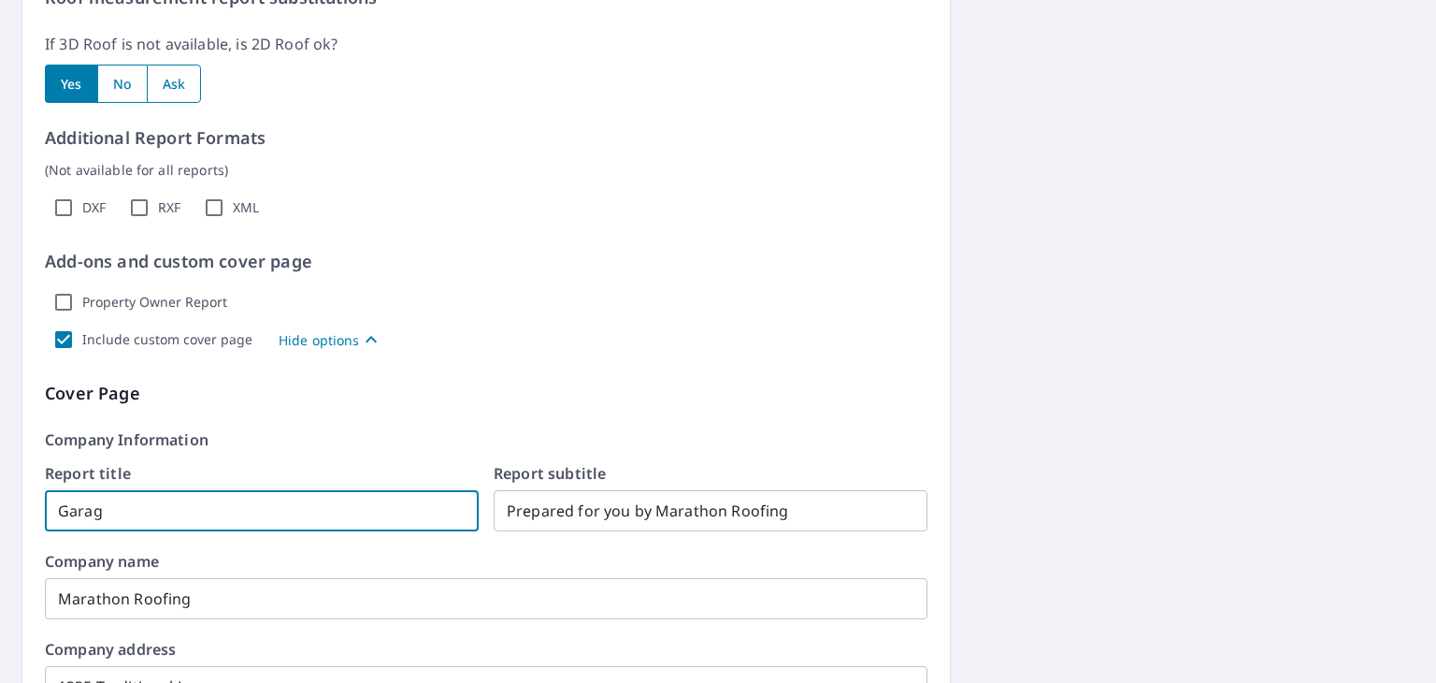
checkbox input "true"
type input "Garage"
checkbox input "true"
type input "Garage"
checkbox input "true"
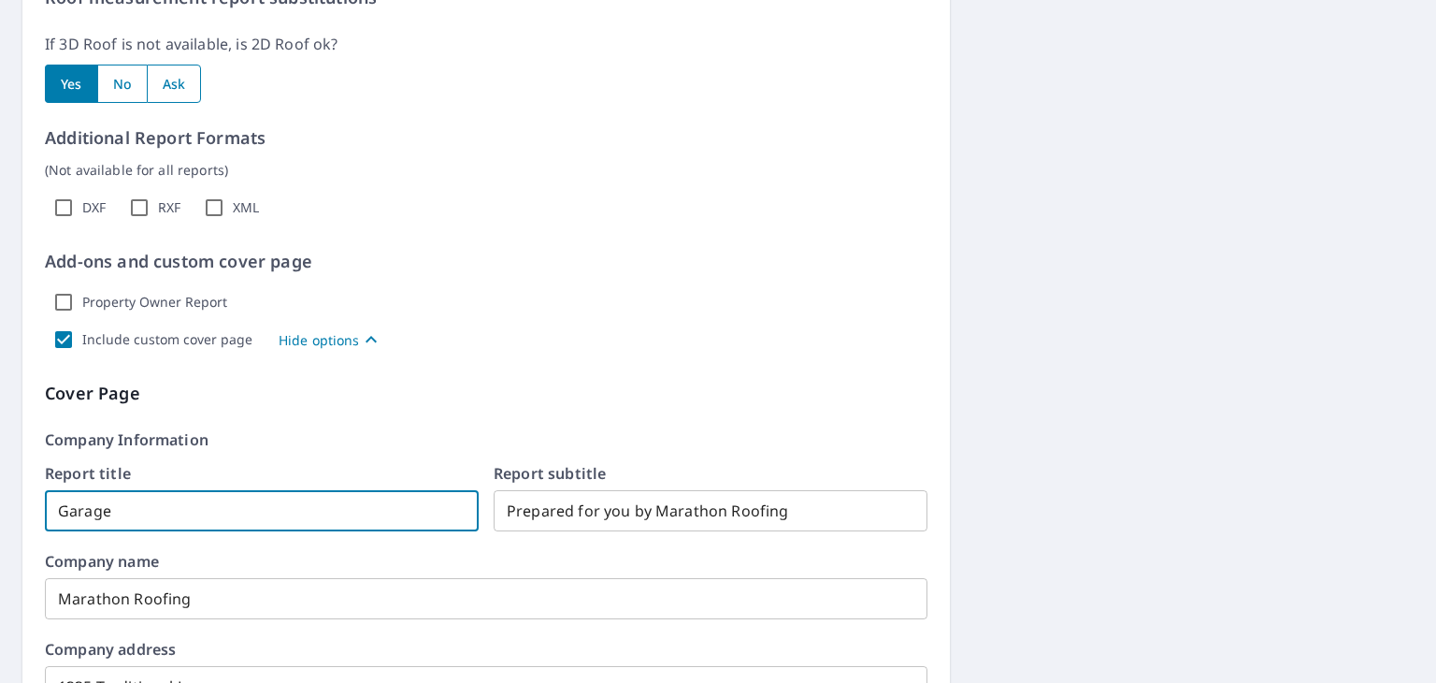
type input "Garage O"
checkbox input "true"
type input "Garage On"
checkbox input "true"
type input "Garage Onl"
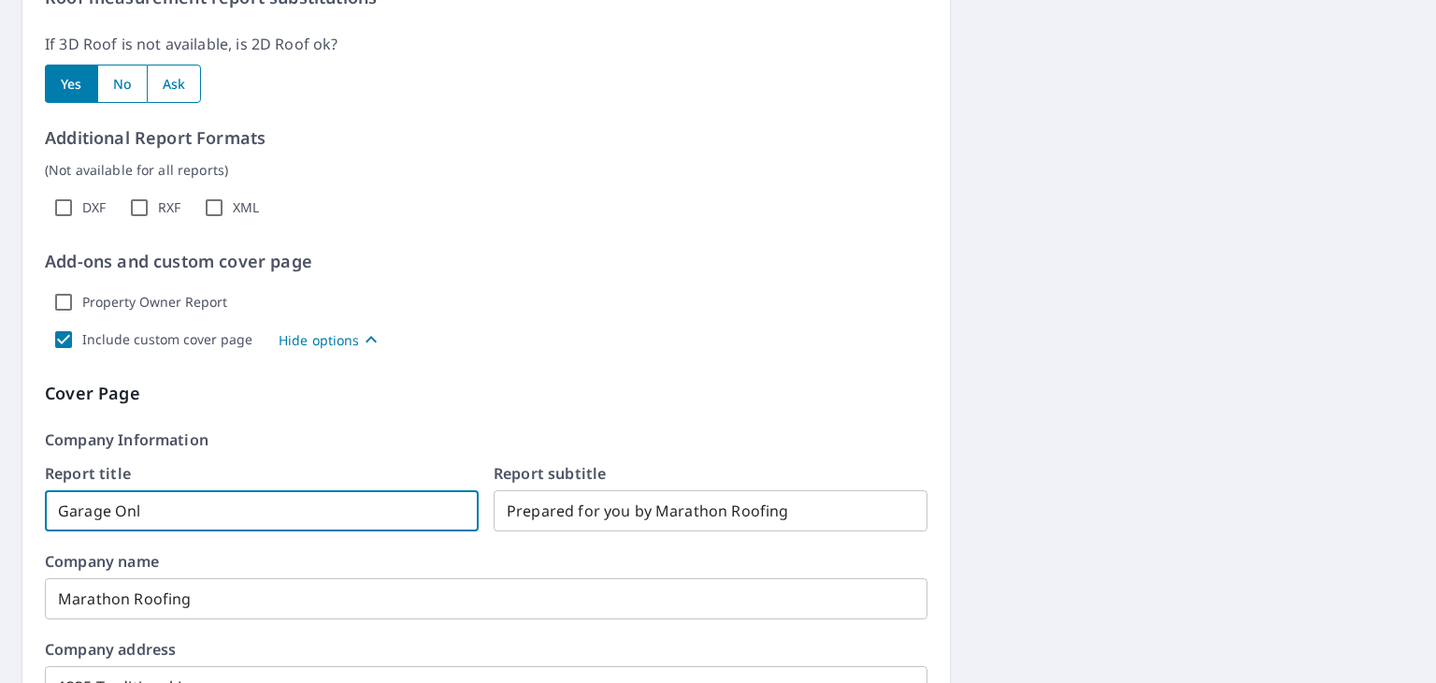
checkbox input "true"
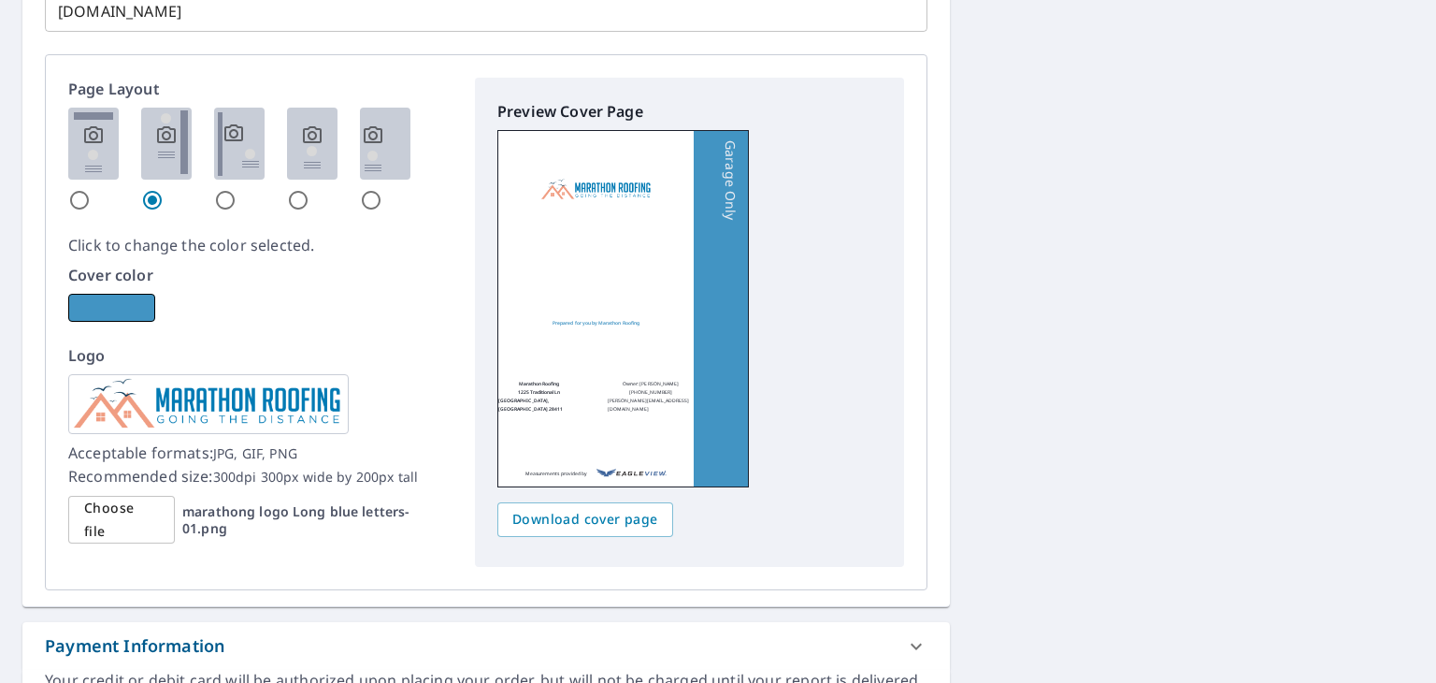
scroll to position [2007, 0]
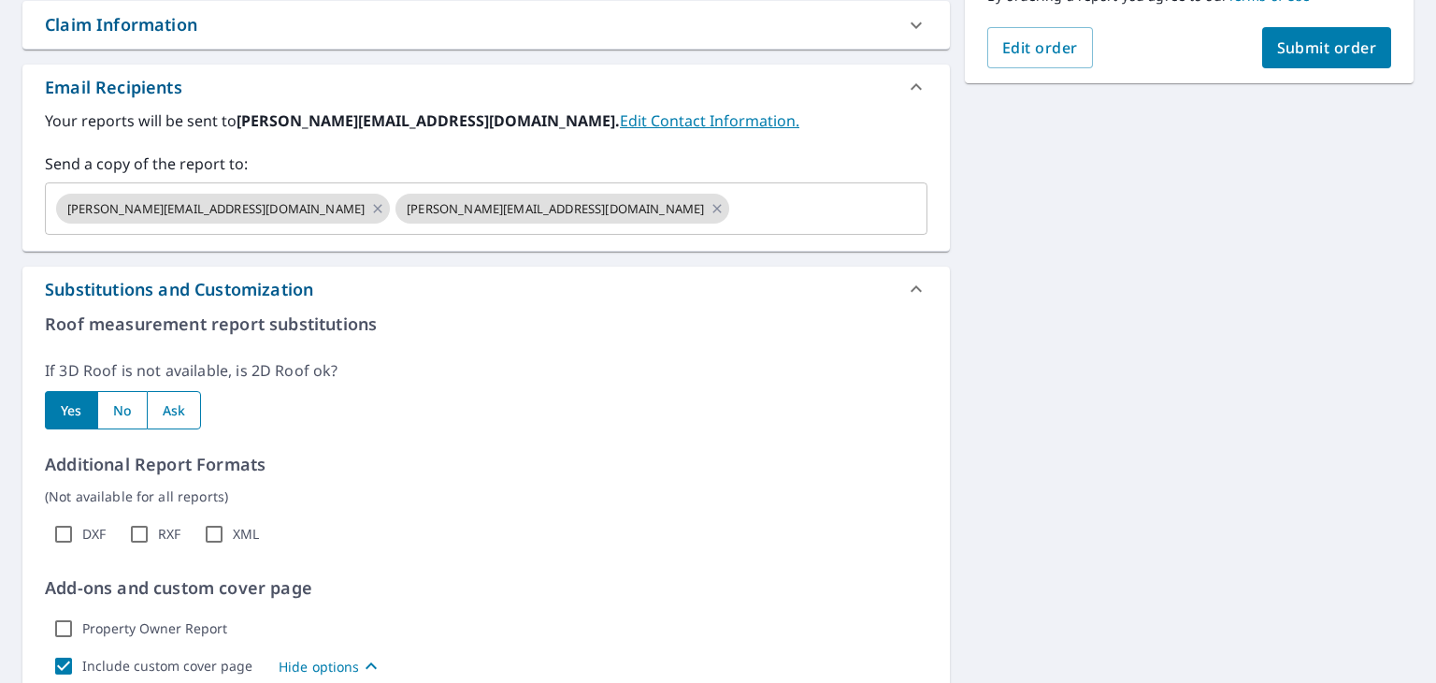
type input "Garage Only"
click at [894, 294] on div at bounding box center [916, 289] width 45 height 45
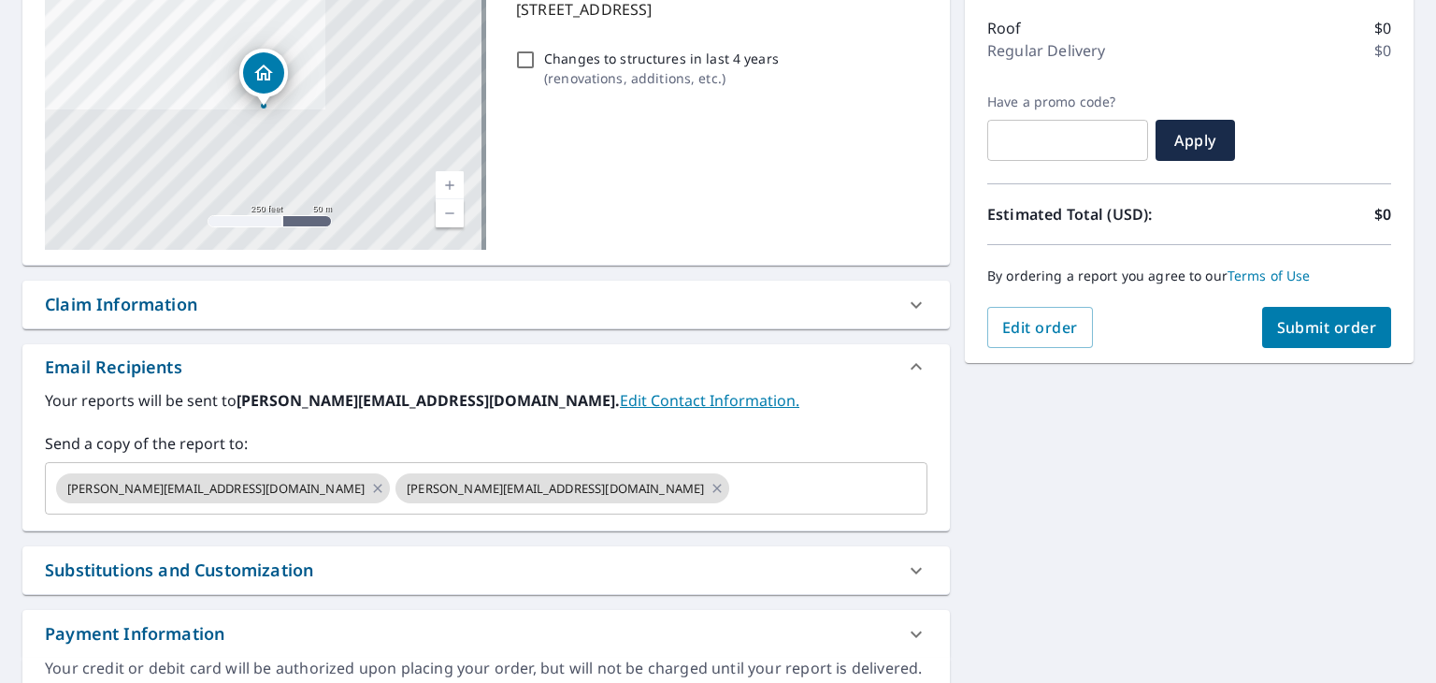
scroll to position [235, 0]
click at [894, 305] on div at bounding box center [916, 303] width 45 height 45
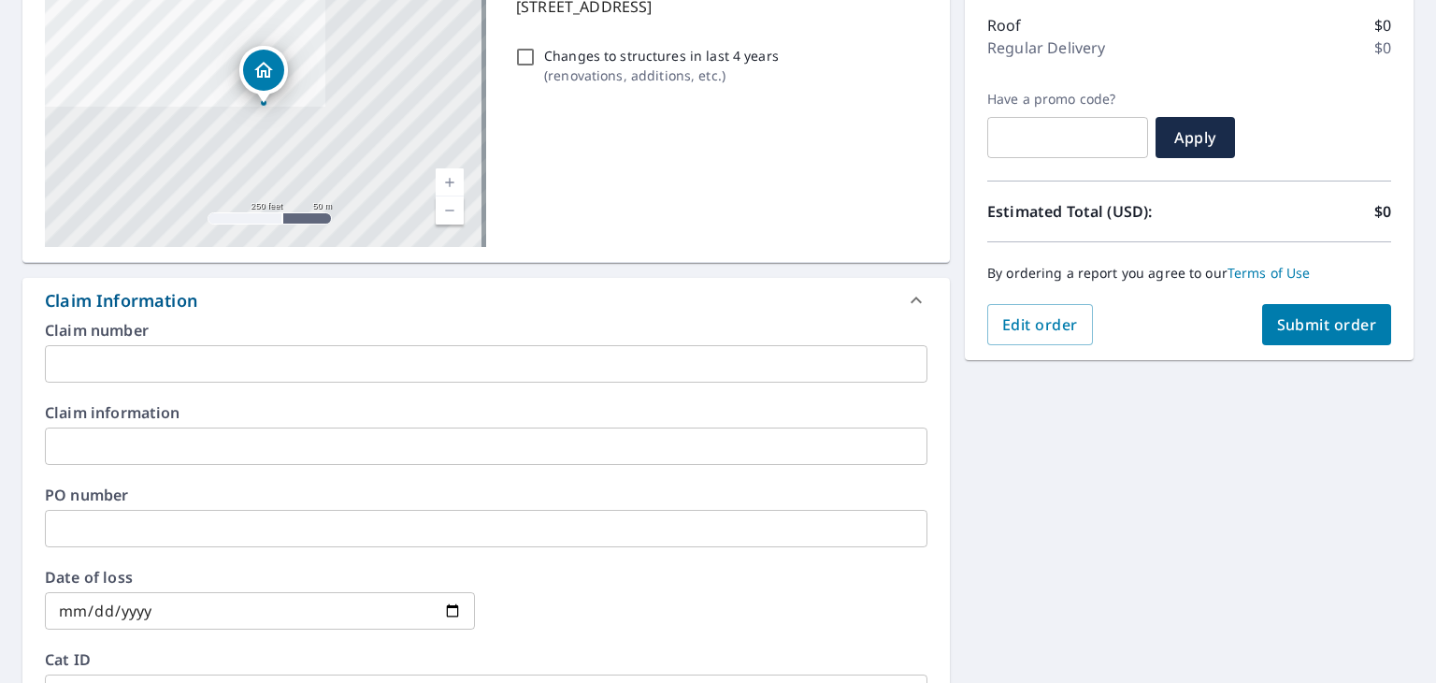
click at [883, 290] on div "Claim Information" at bounding box center [469, 300] width 849 height 25
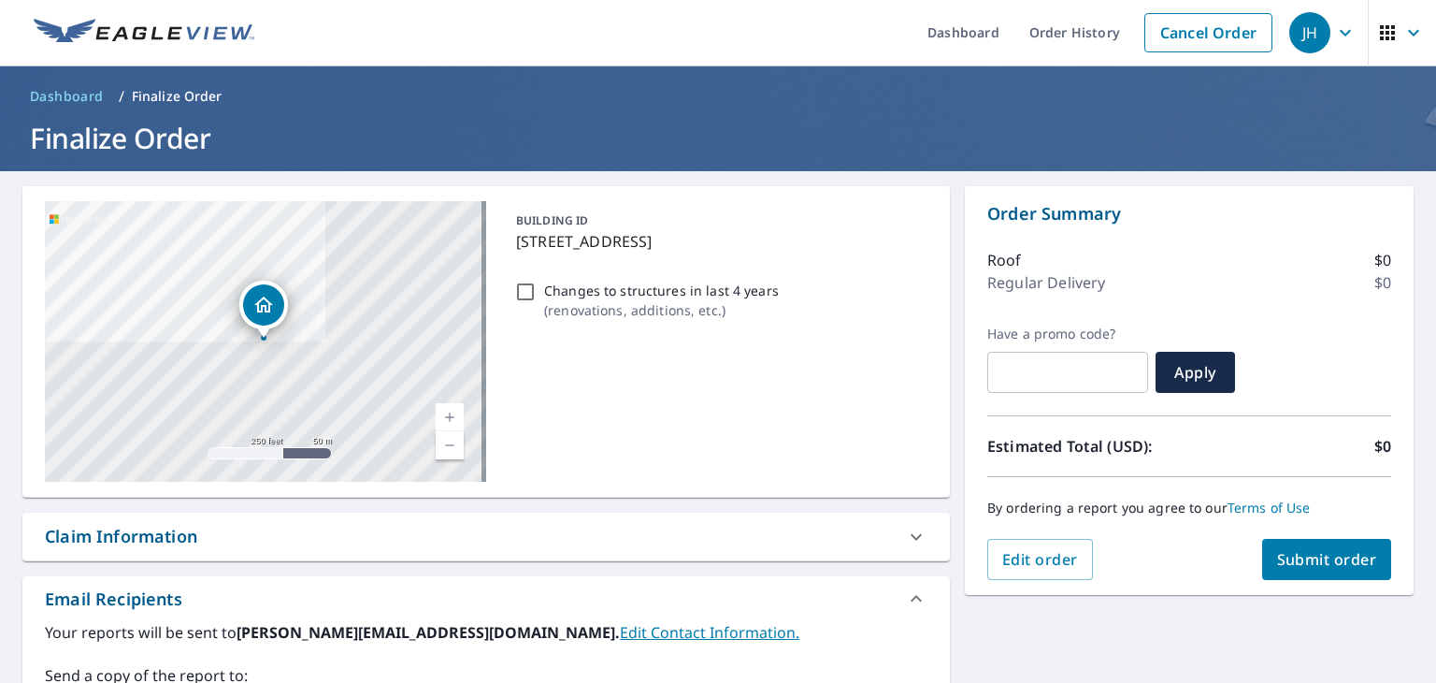
scroll to position [0, 0]
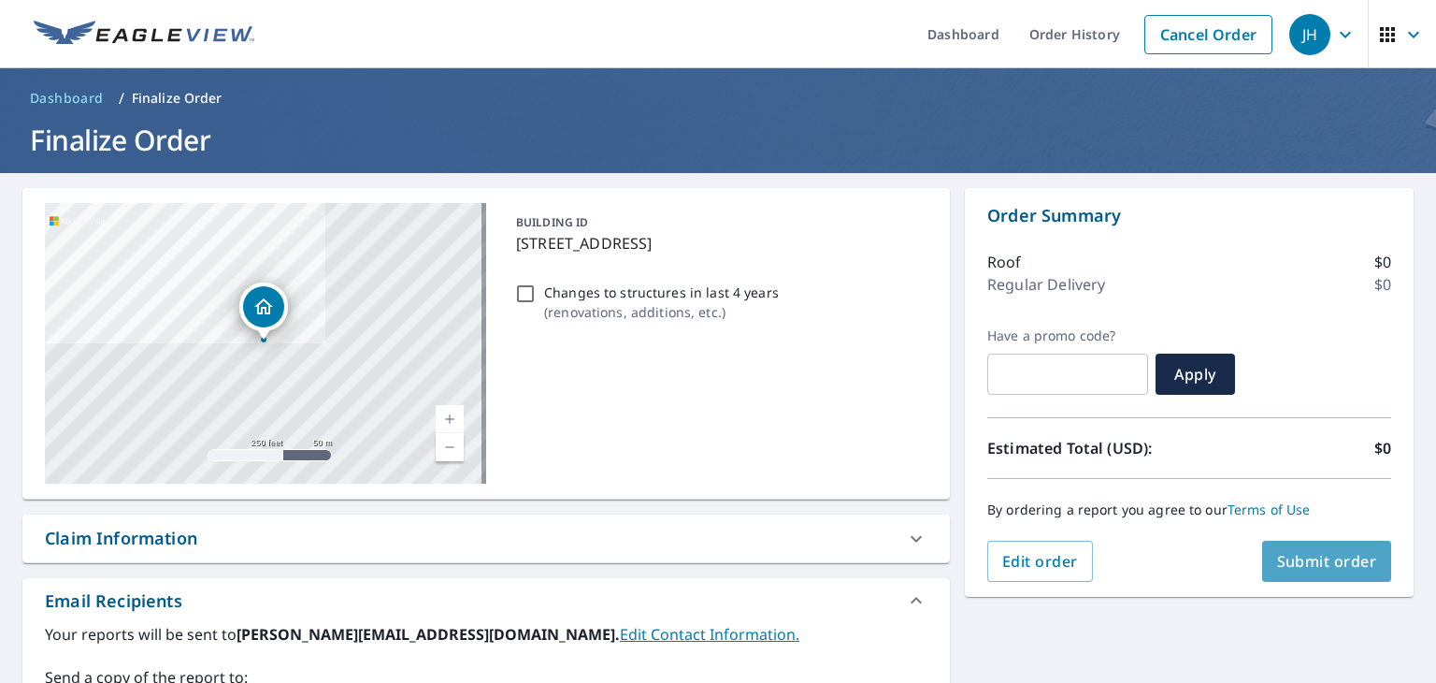
click at [1303, 558] on span "Submit order" at bounding box center [1327, 561] width 100 height 21
checkbox input "true"
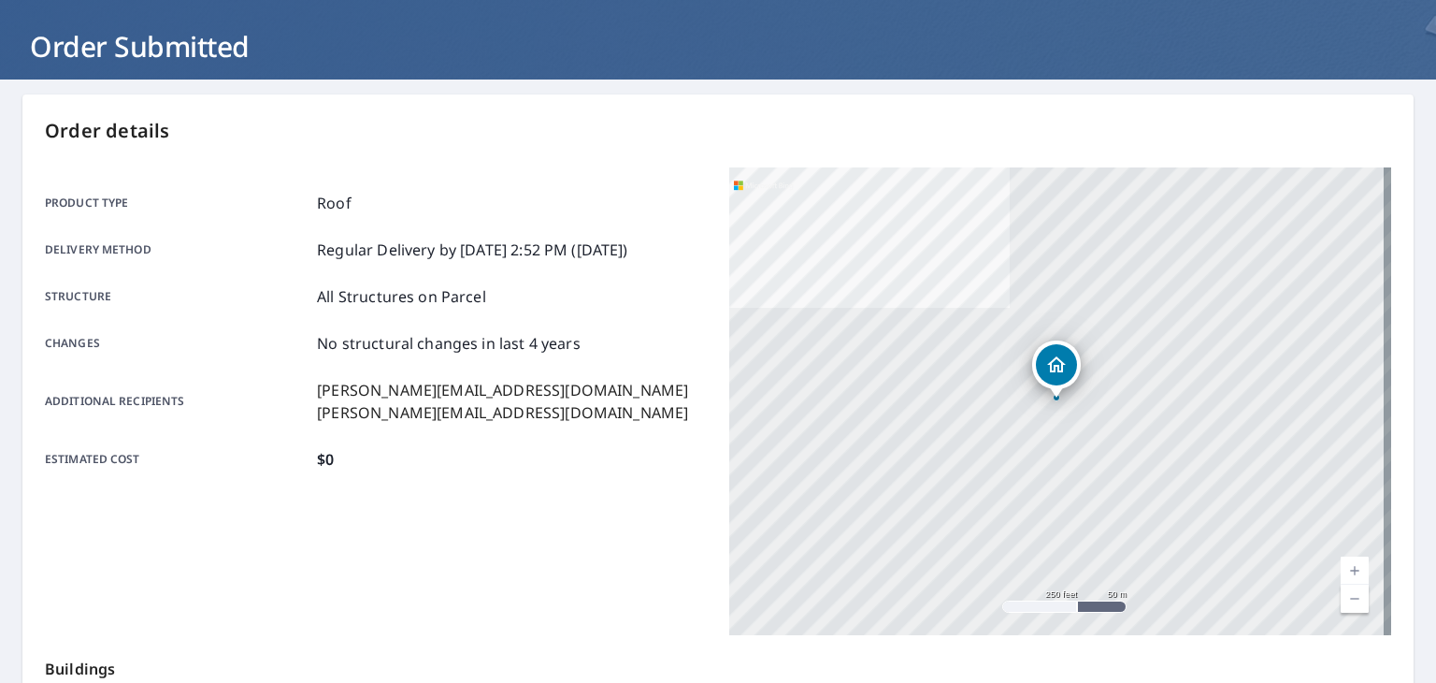
scroll to position [94, 0]
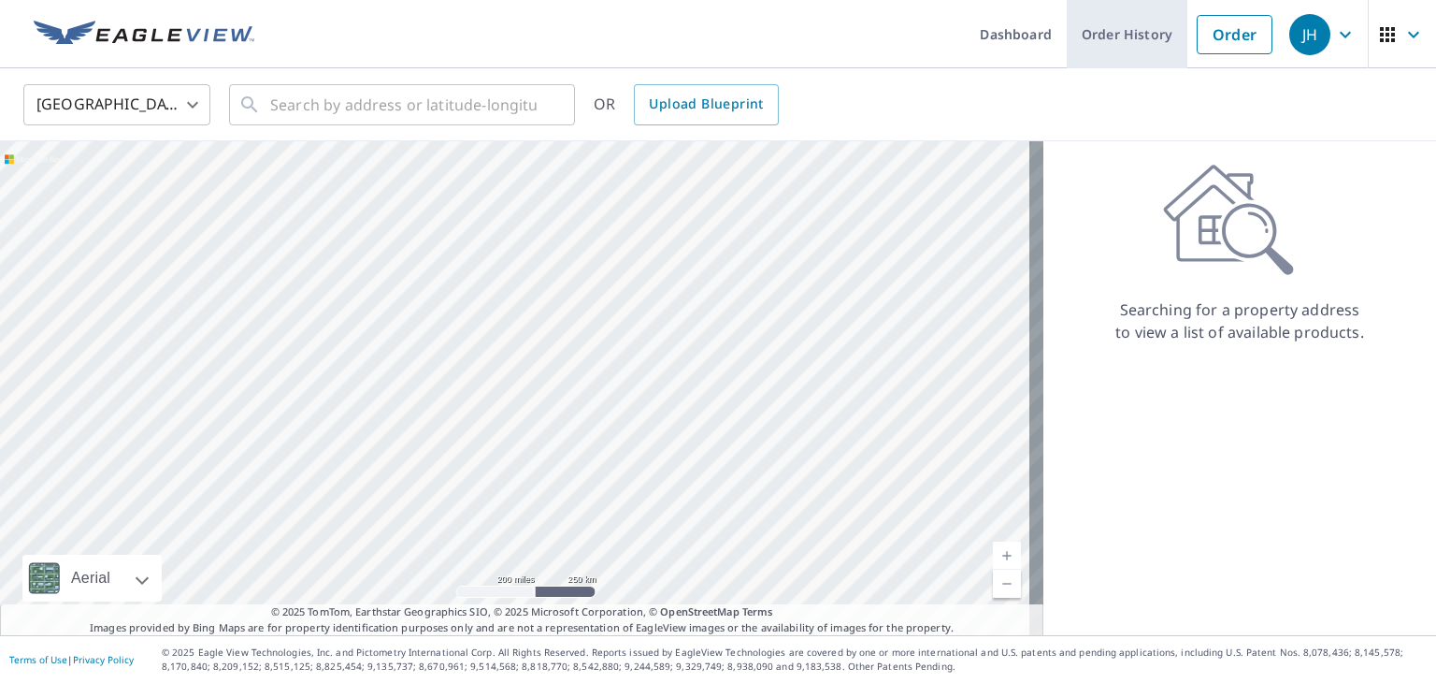
click at [1097, 39] on link "Order History" at bounding box center [1127, 34] width 121 height 68
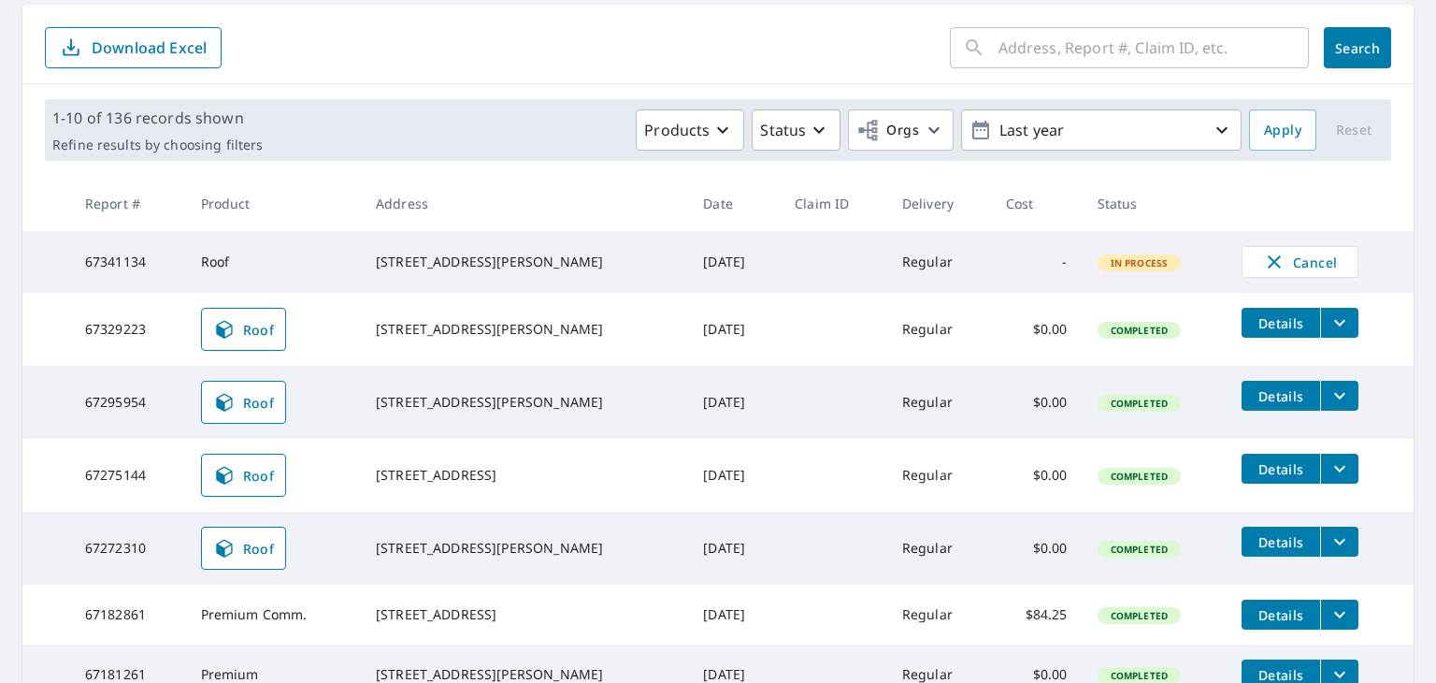
scroll to position [184, 0]
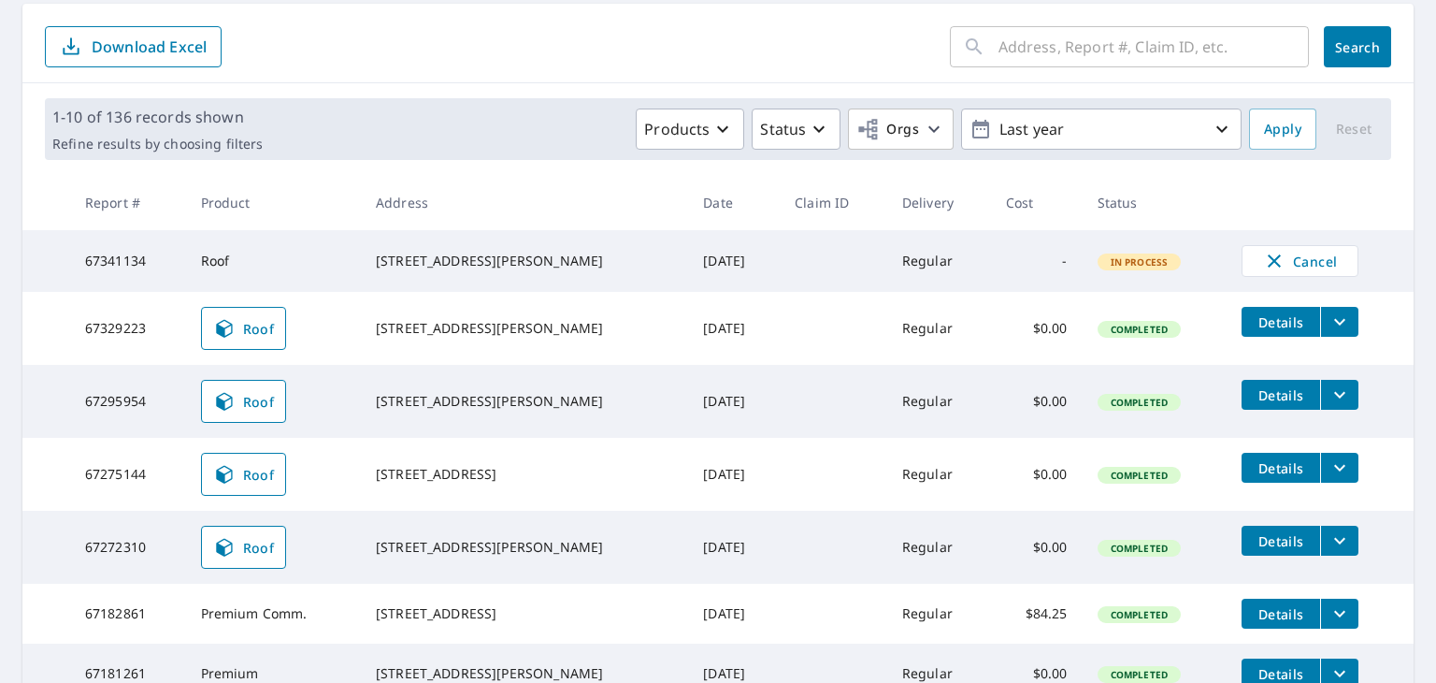
click at [1330, 321] on icon "filesDropdownBtn-67329223" at bounding box center [1340, 321] width 22 height 22
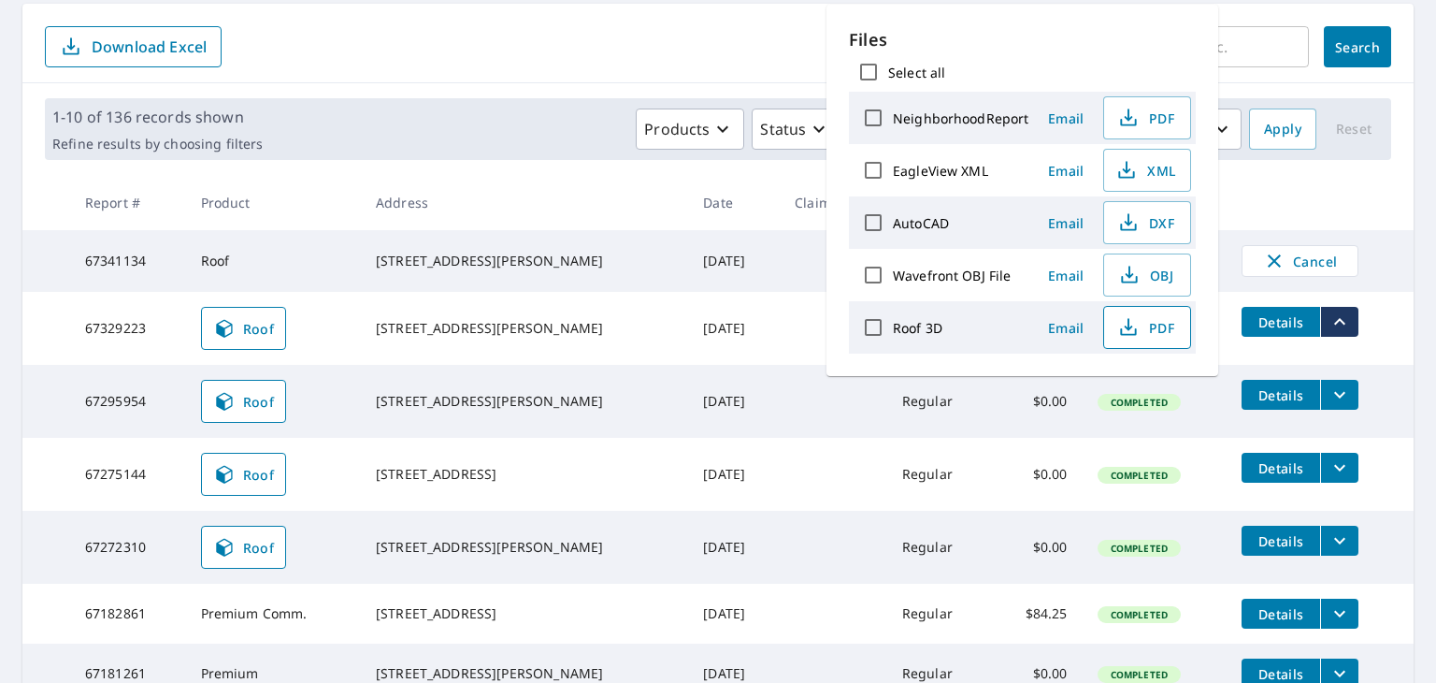
click at [1152, 333] on span "PDF" at bounding box center [1146, 327] width 60 height 22
click at [587, 59] on form "​ Search Download Excel" at bounding box center [718, 46] width 1347 height 41
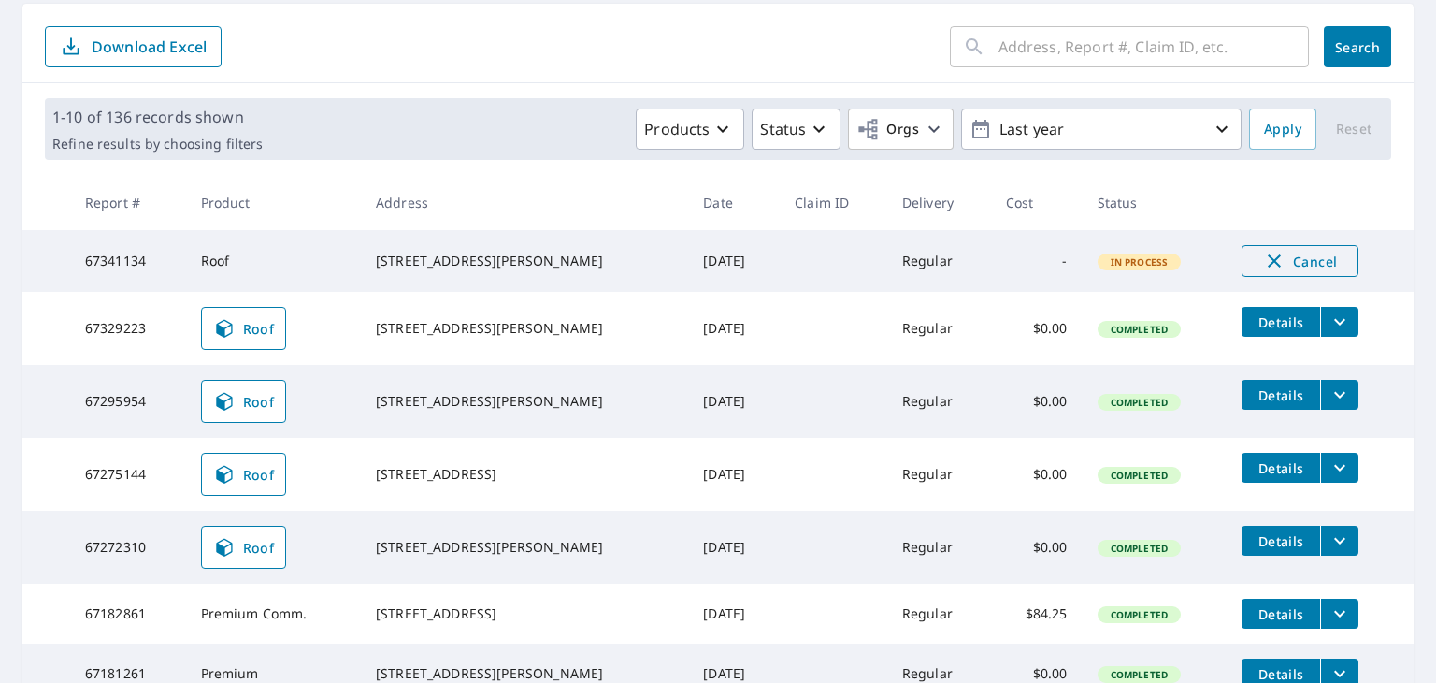
click at [1289, 263] on span "Cancel" at bounding box center [1301, 261] width 78 height 22
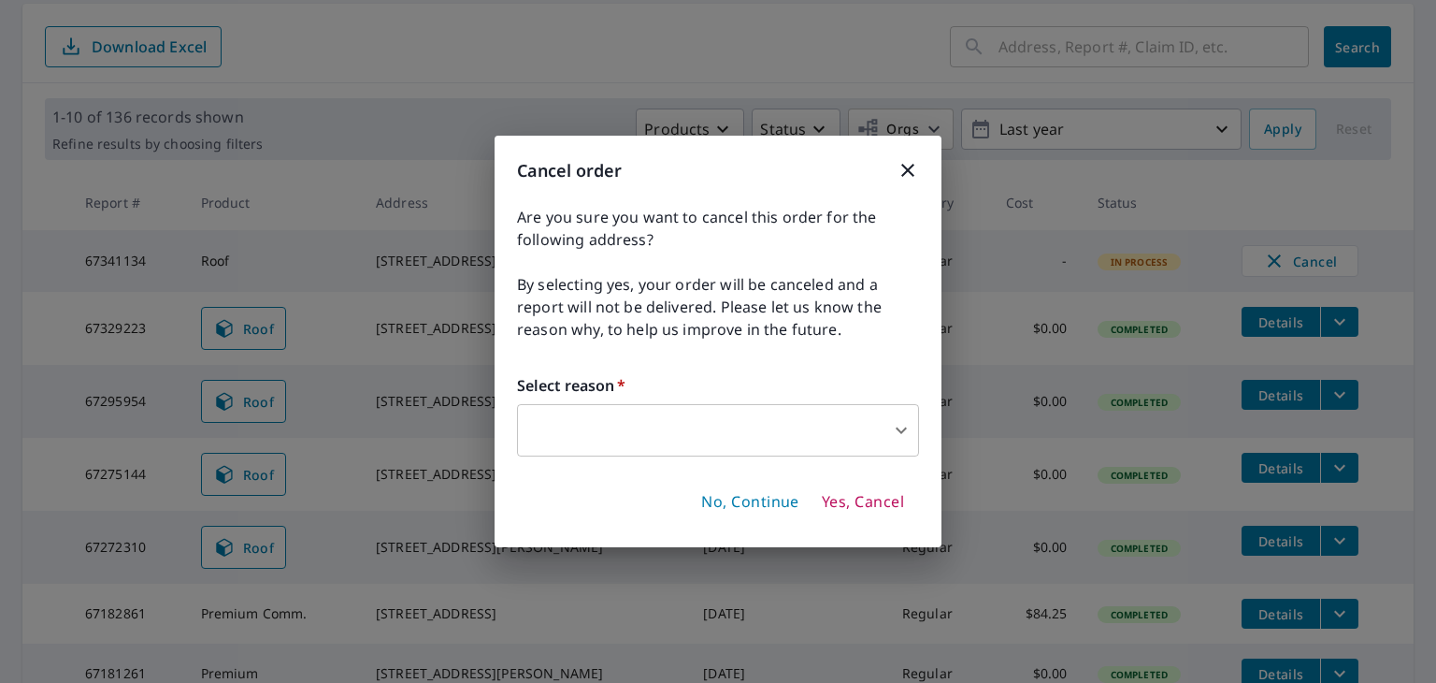
click at [771, 428] on body "JH JH Dashboard Order History Order JH Dashboard / Order History Order History …" at bounding box center [718, 341] width 1436 height 683
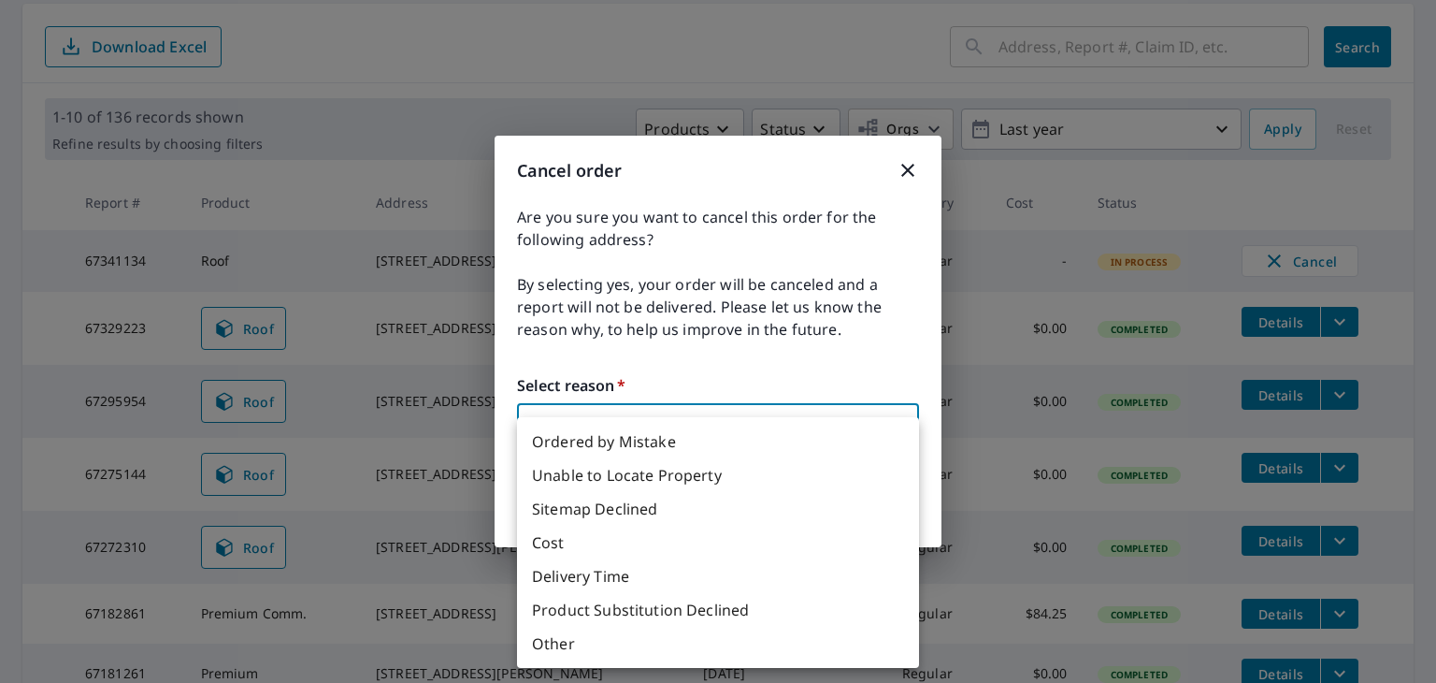
click at [695, 434] on li "Ordered by Mistake" at bounding box center [718, 442] width 402 height 34
type input "30"
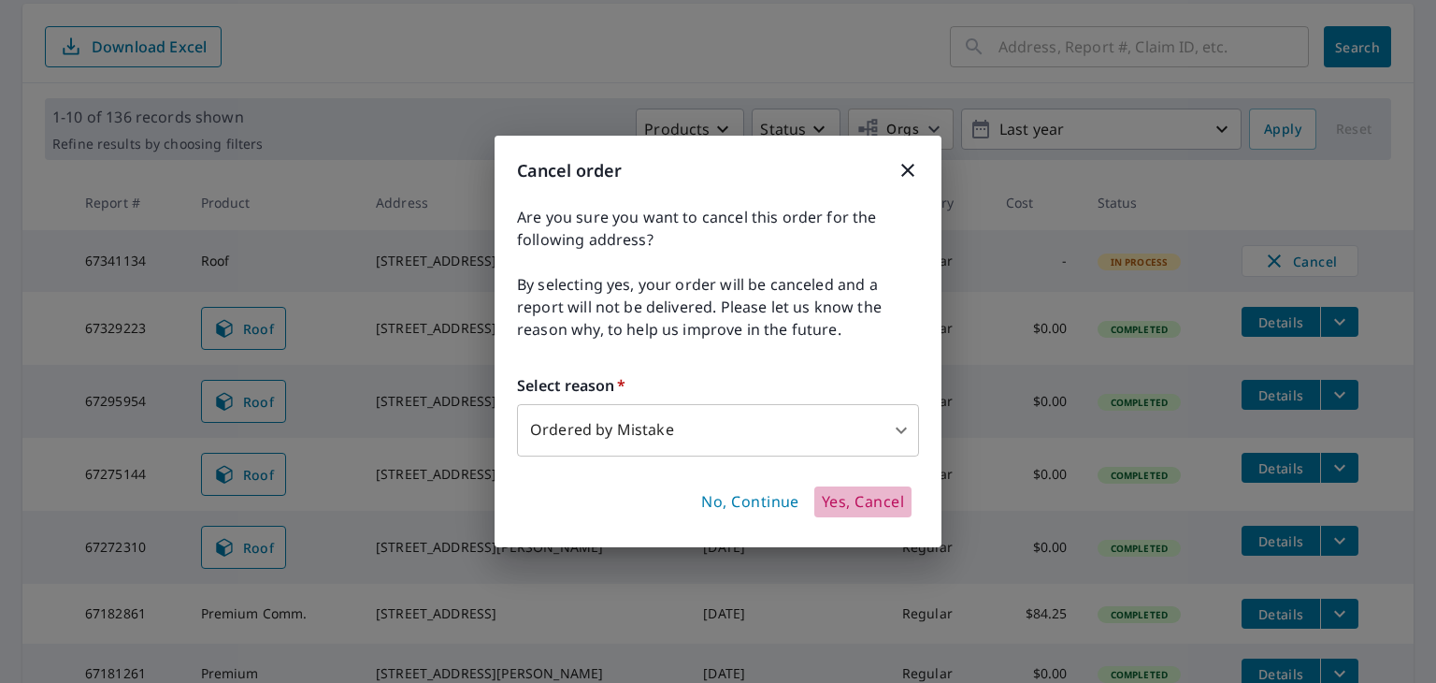
click at [852, 502] on span "Yes, Cancel" at bounding box center [863, 502] width 82 height 21
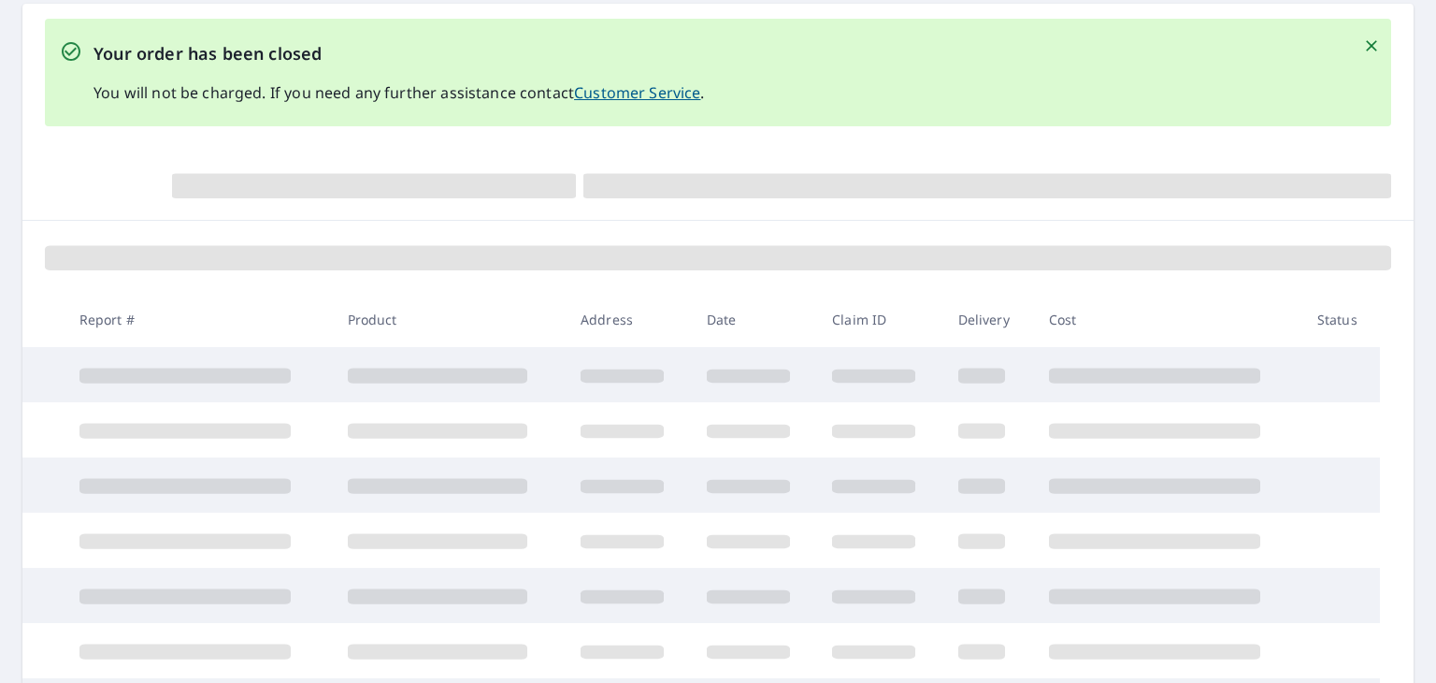
scroll to position [322, 0]
